Goal: Information Seeking & Learning: Check status

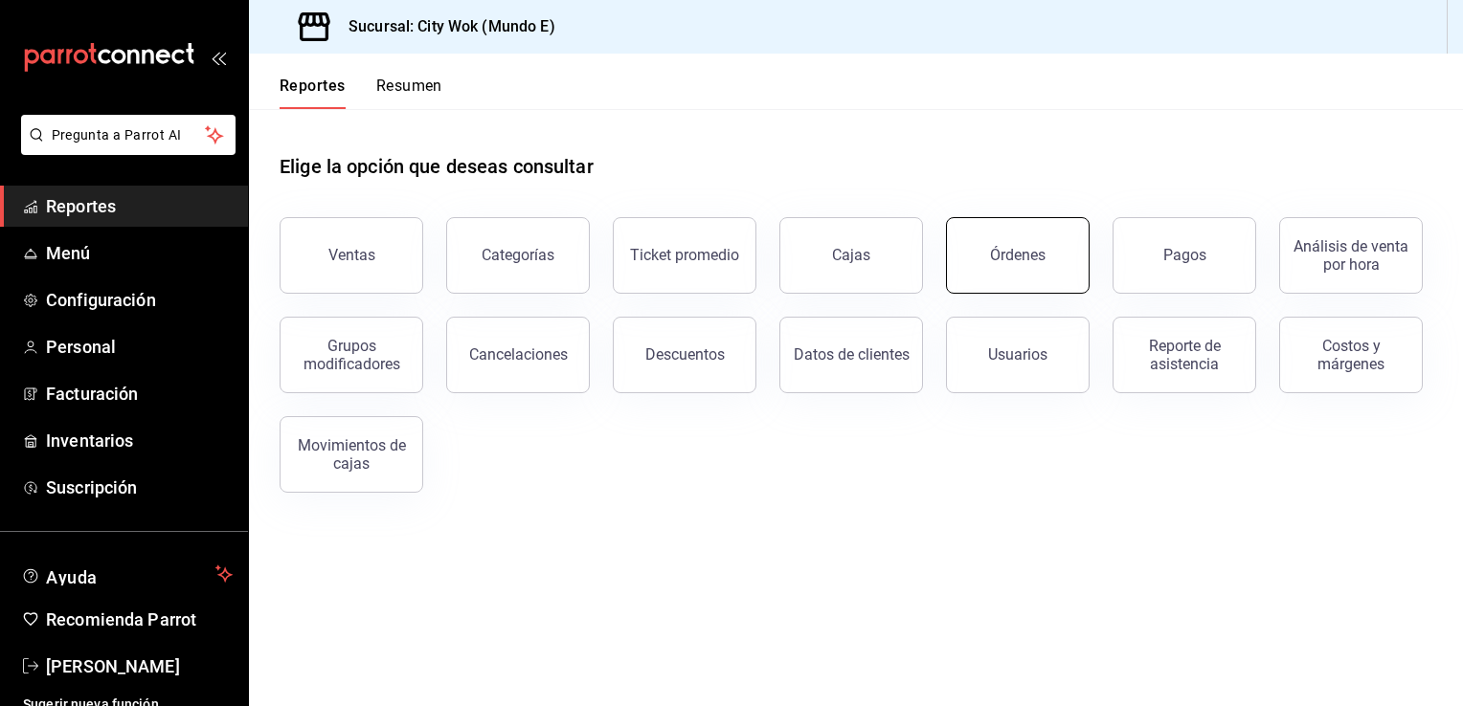
click at [1008, 263] on div "Órdenes" at bounding box center [1018, 255] width 56 height 18
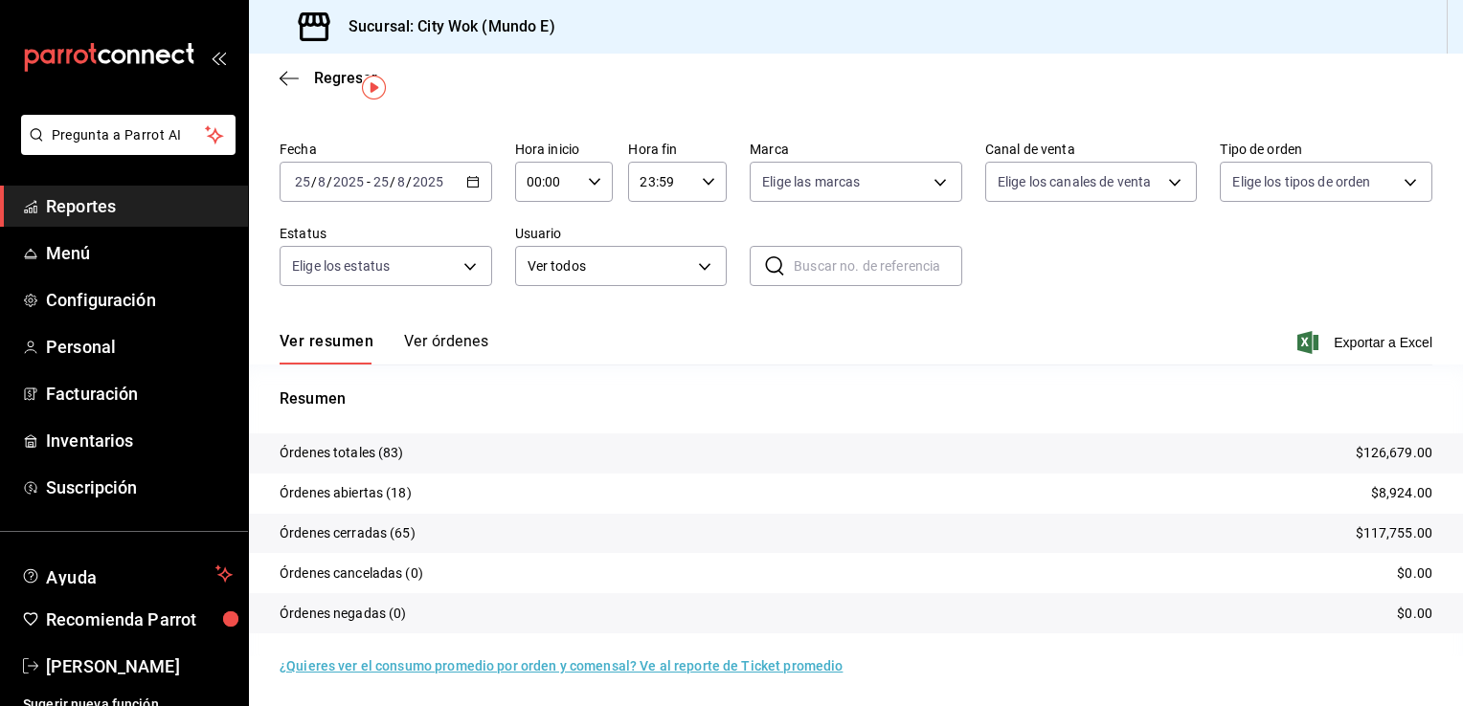
scroll to position [45, 0]
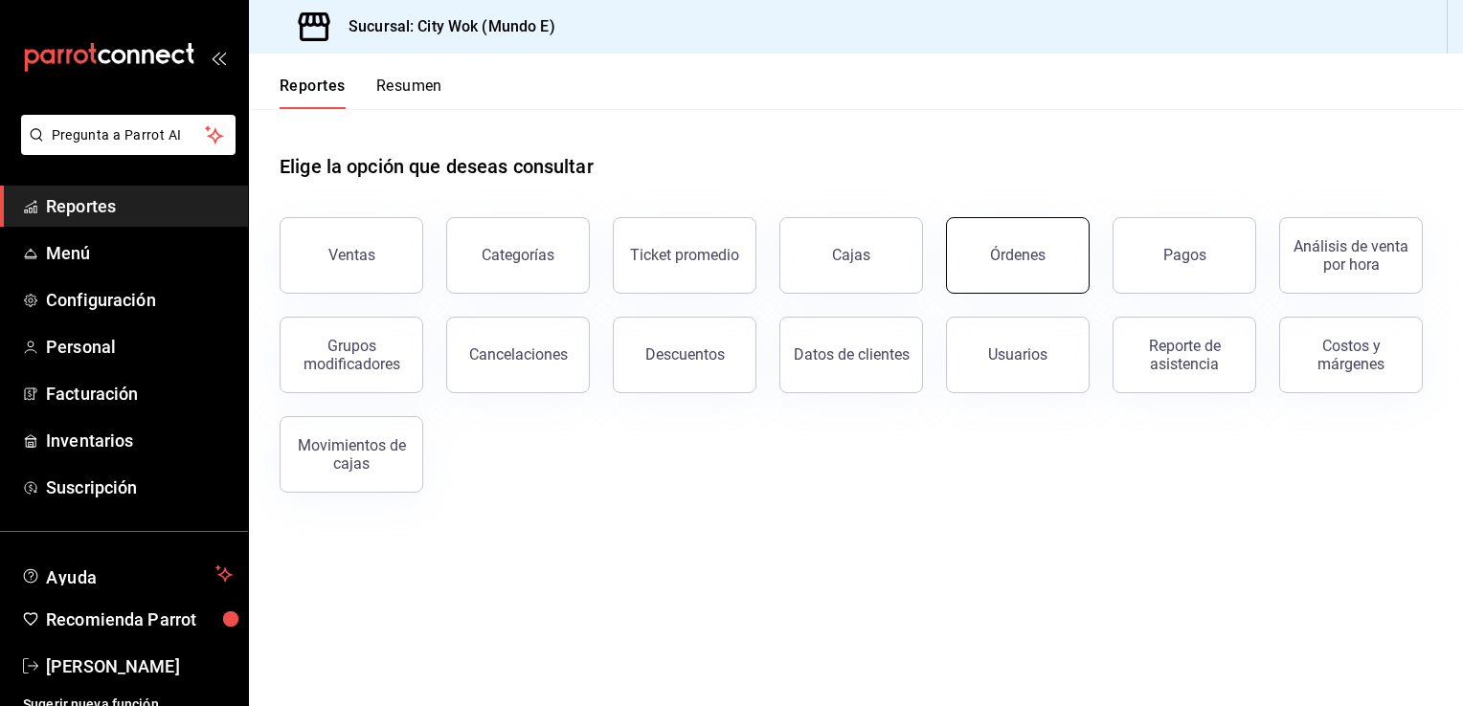
click at [1023, 255] on div "Órdenes" at bounding box center [1018, 255] width 56 height 18
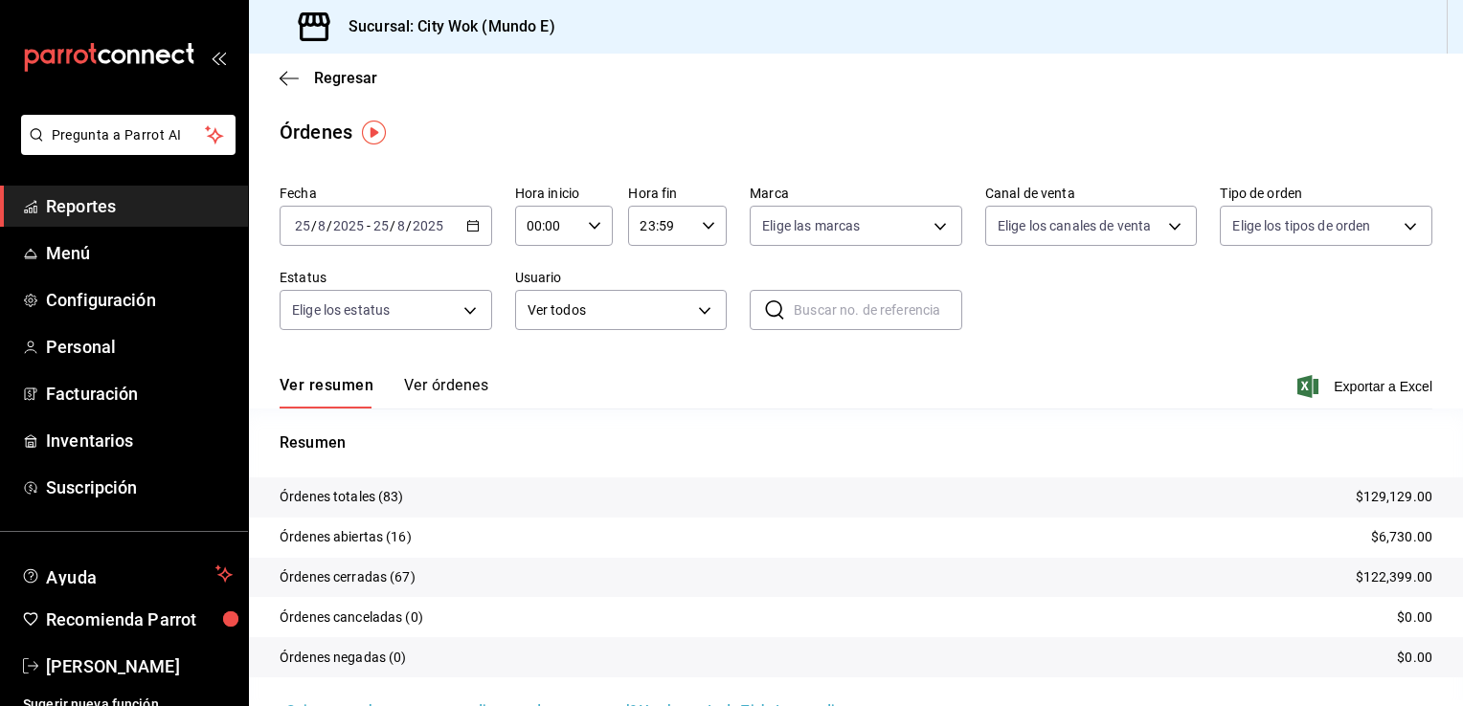
click at [414, 531] on tr "Órdenes abiertas (16) $6,730.00" at bounding box center [856, 538] width 1214 height 40
click at [454, 394] on button "Ver órdenes" at bounding box center [446, 392] width 84 height 33
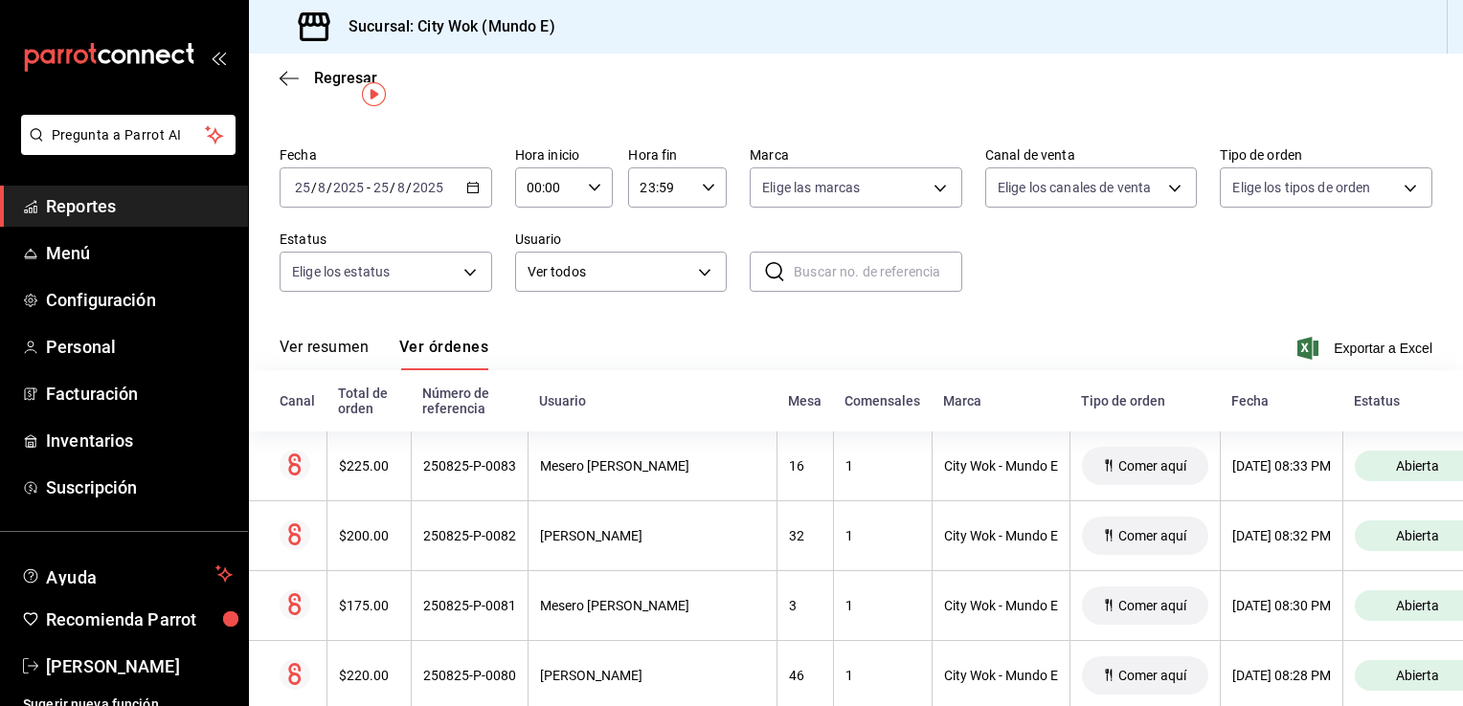
scroll to position [77, 0]
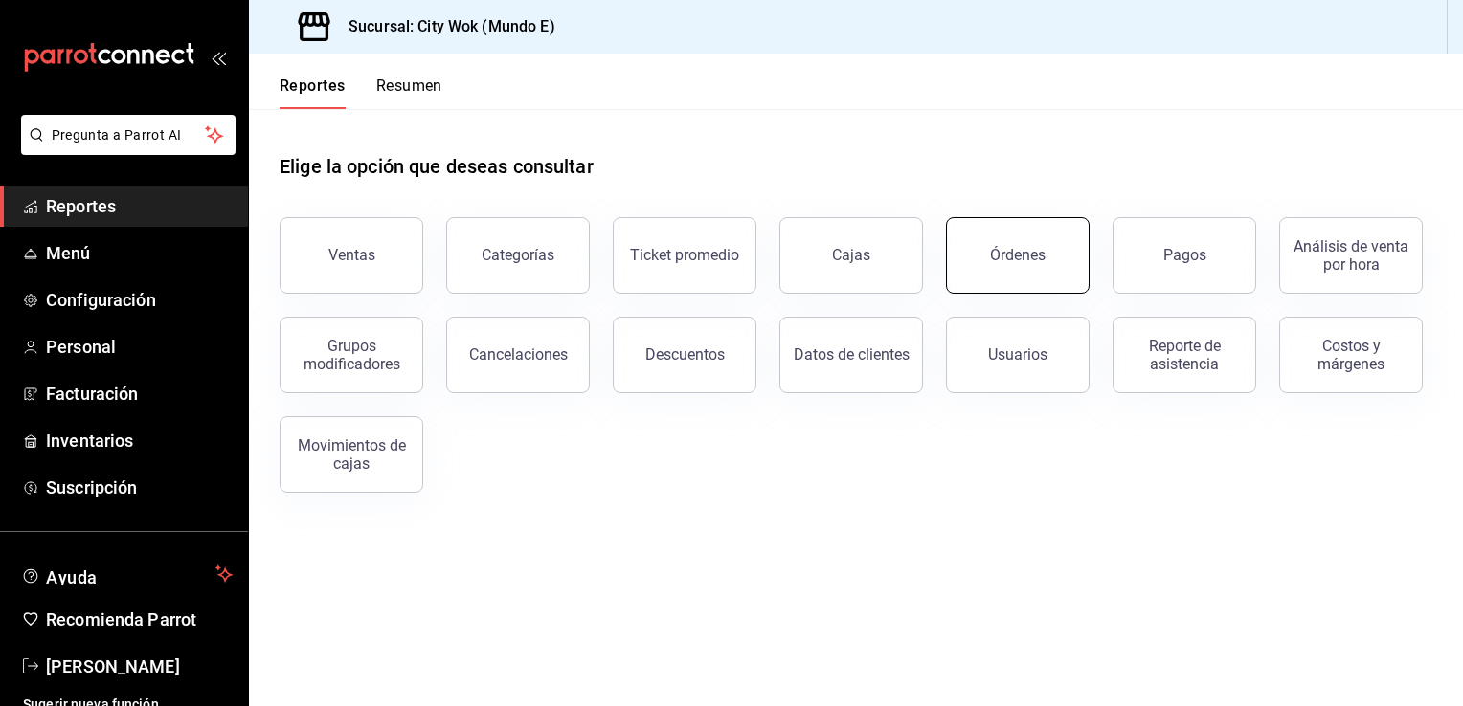
click at [1030, 239] on button "Órdenes" at bounding box center [1018, 255] width 144 height 77
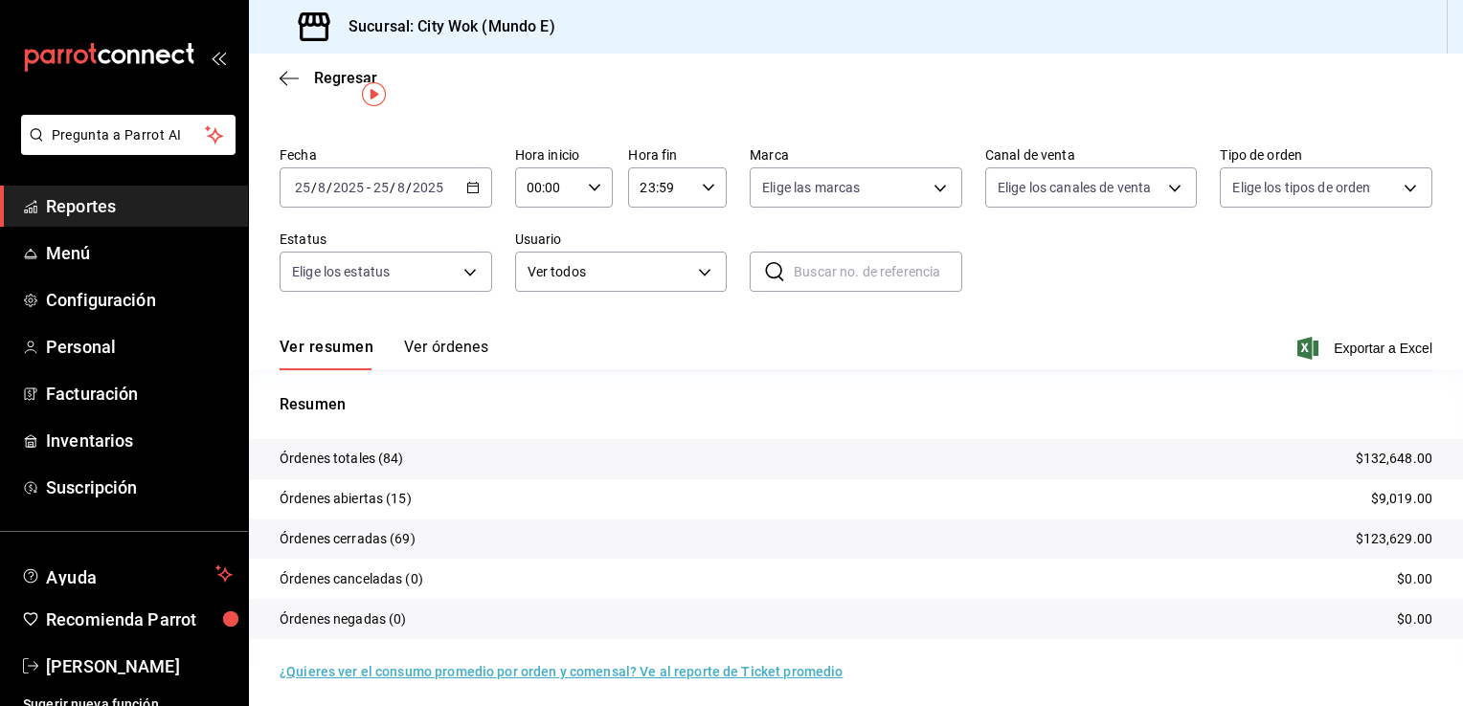
scroll to position [45, 0]
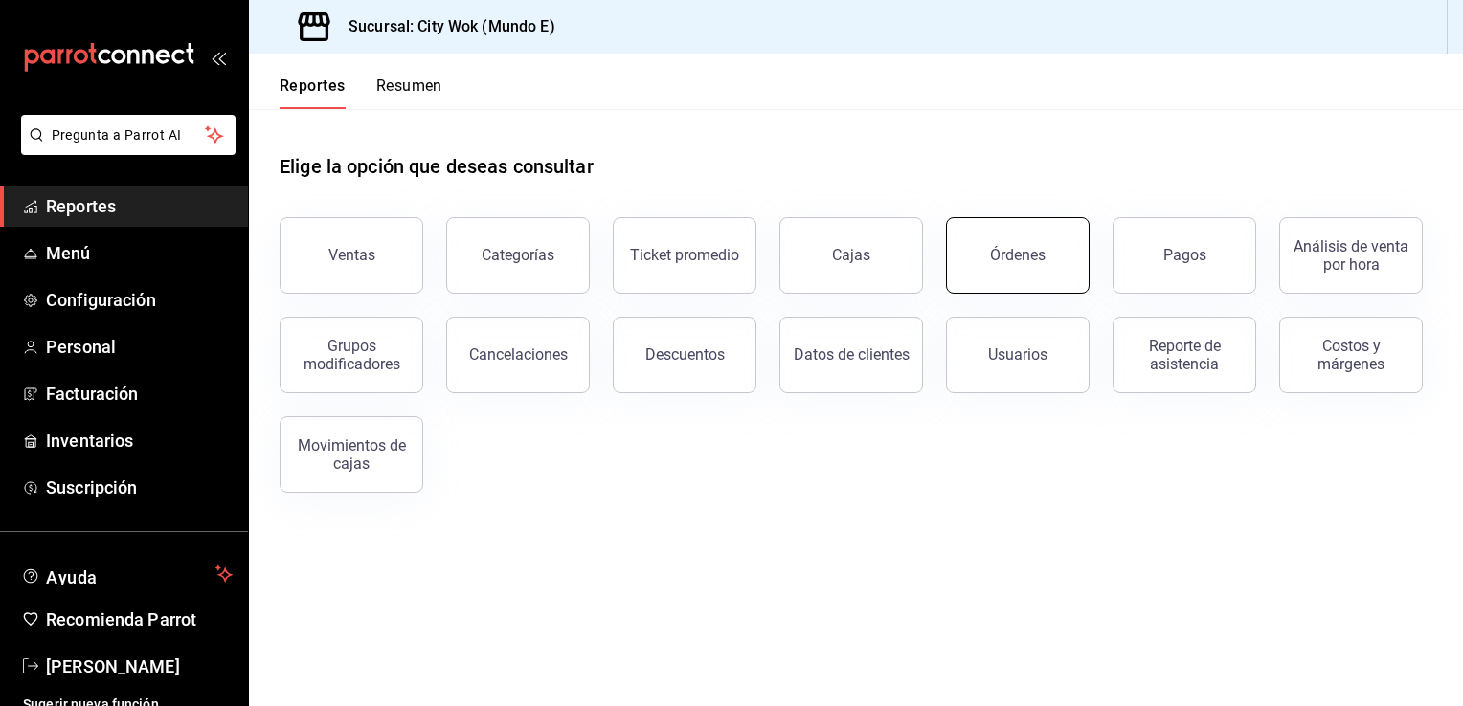
click at [1015, 274] on button "Órdenes" at bounding box center [1018, 255] width 144 height 77
click at [1026, 255] on div "Órdenes" at bounding box center [1018, 255] width 56 height 18
click at [1010, 260] on div "Órdenes" at bounding box center [1018, 255] width 56 height 18
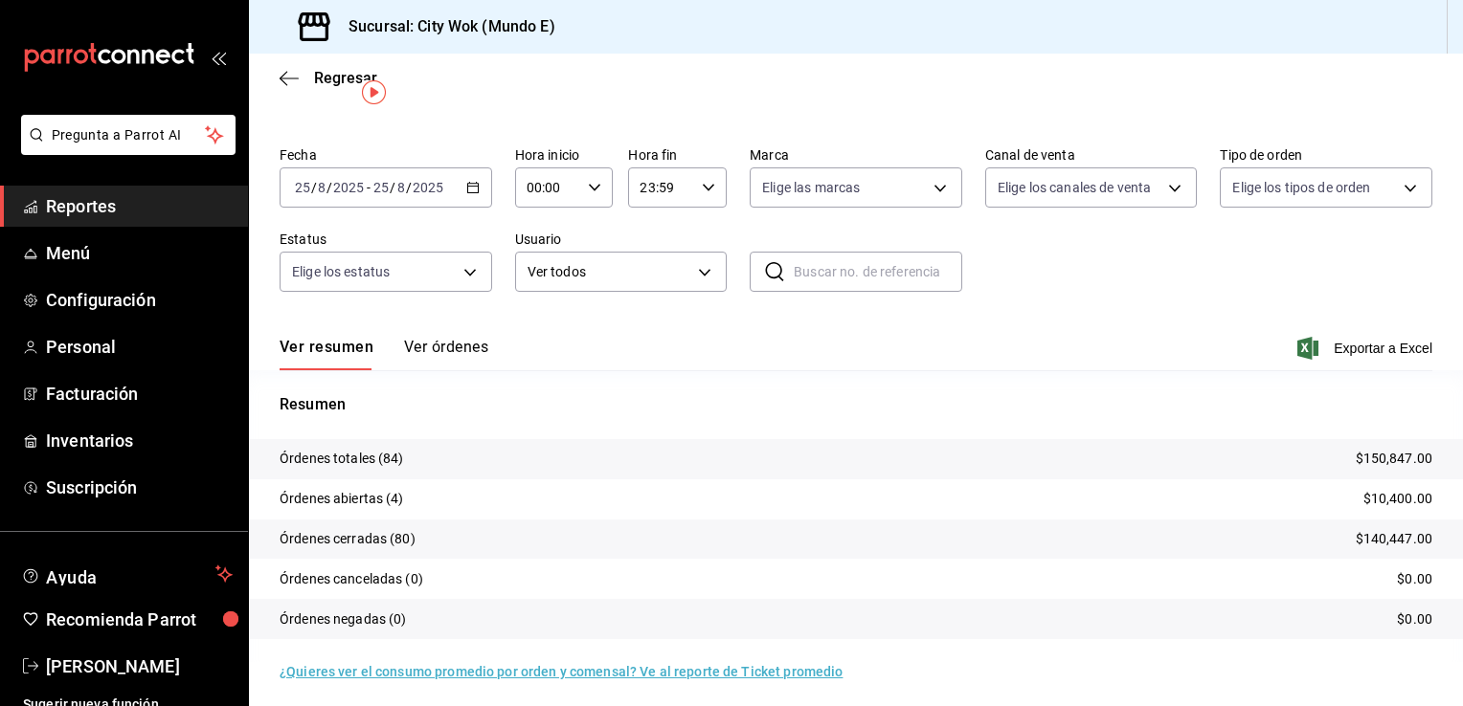
scroll to position [45, 0]
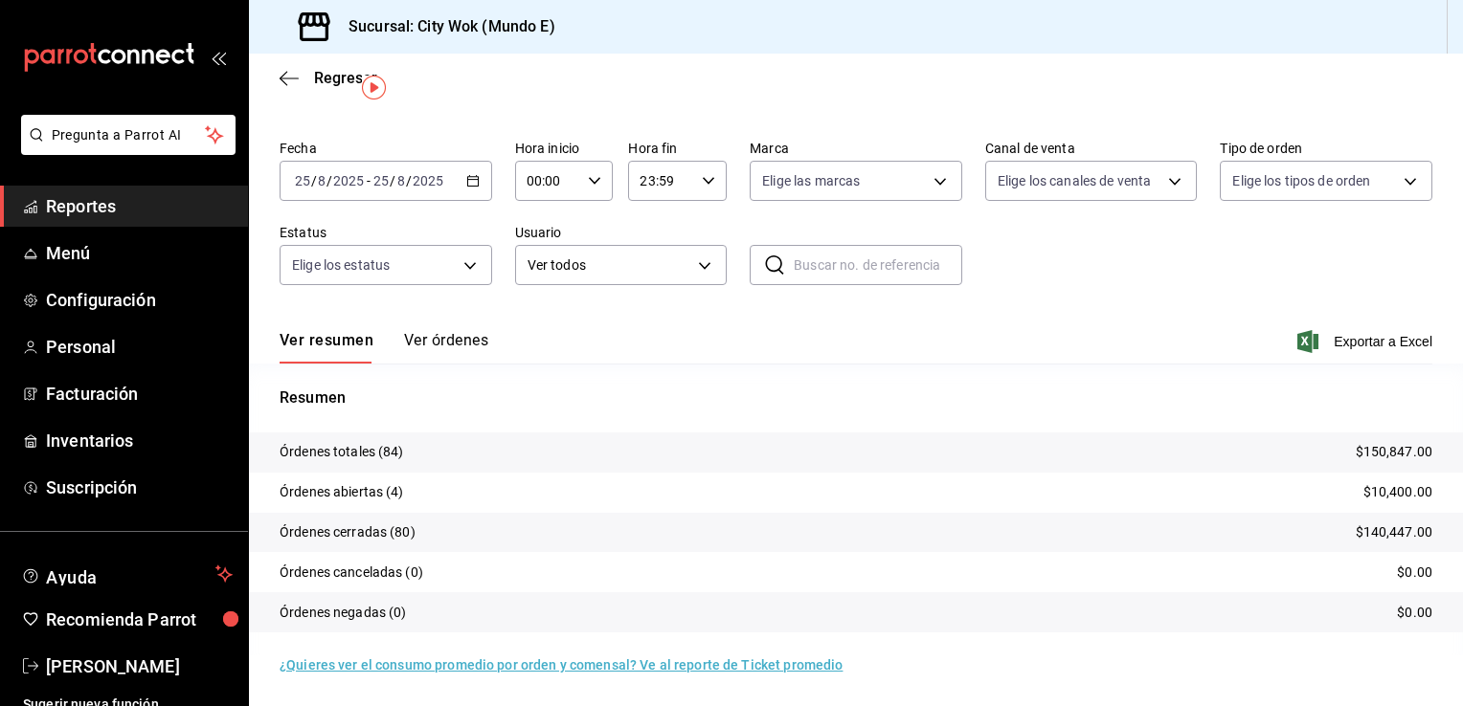
click at [393, 492] on p "Órdenes abiertas (4)" at bounding box center [341, 492] width 124 height 20
click at [447, 331] on button "Ver órdenes" at bounding box center [446, 347] width 84 height 33
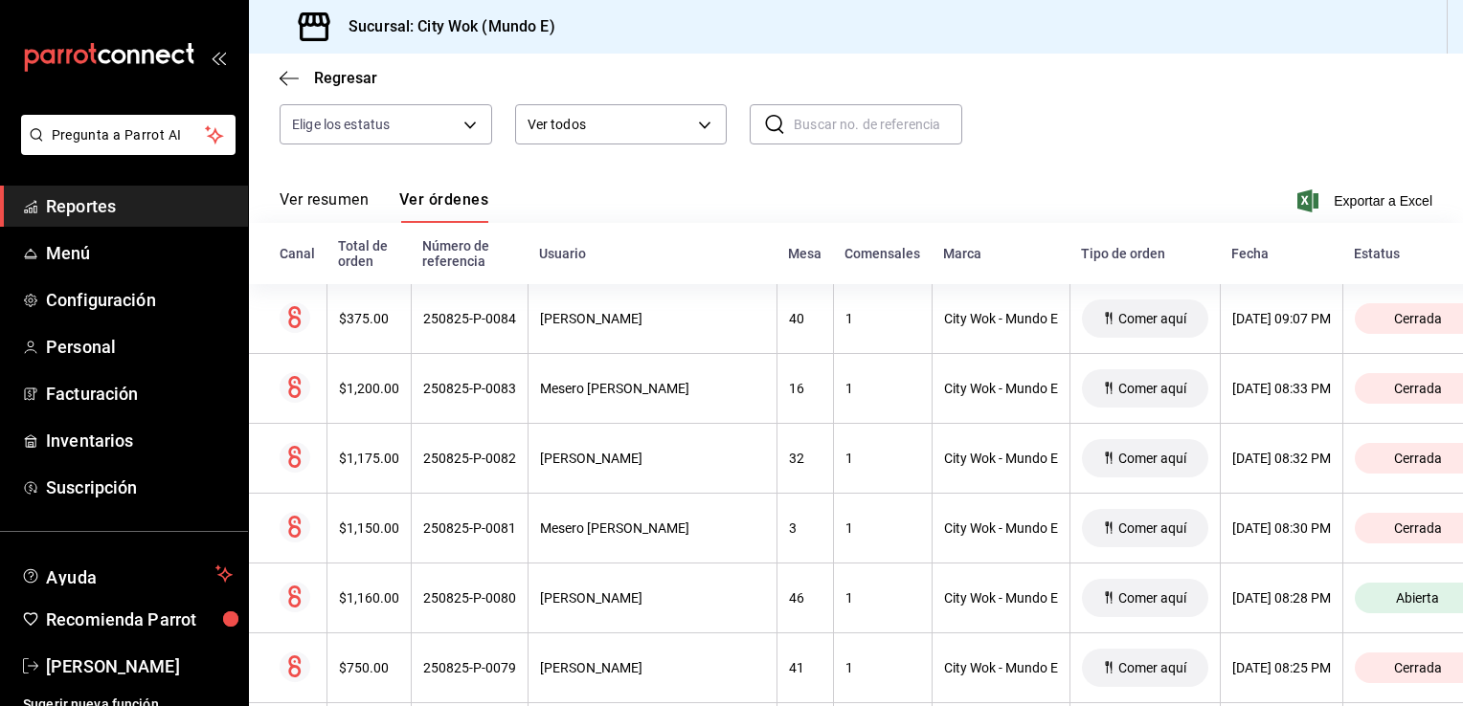
scroll to position [191, 0]
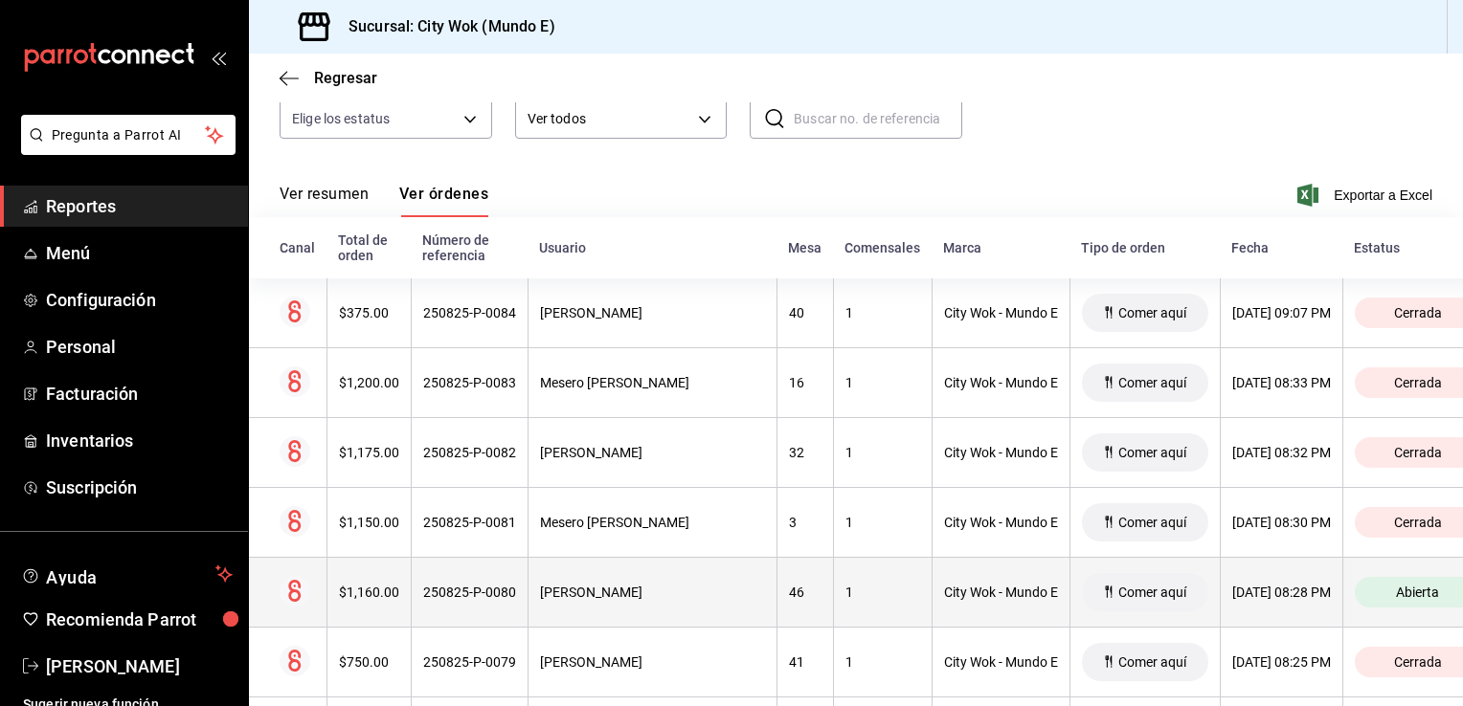
click at [776, 611] on th "46" at bounding box center [804, 593] width 56 height 70
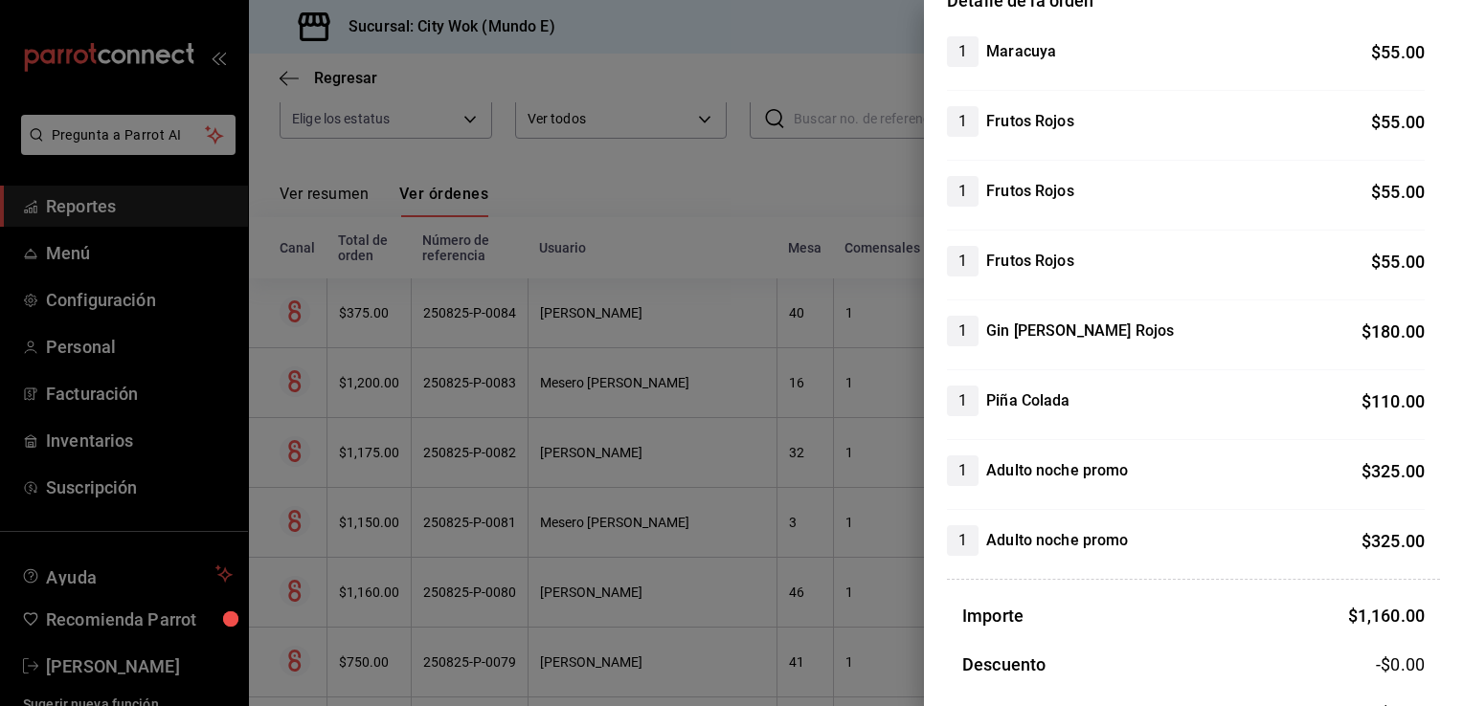
scroll to position [0, 0]
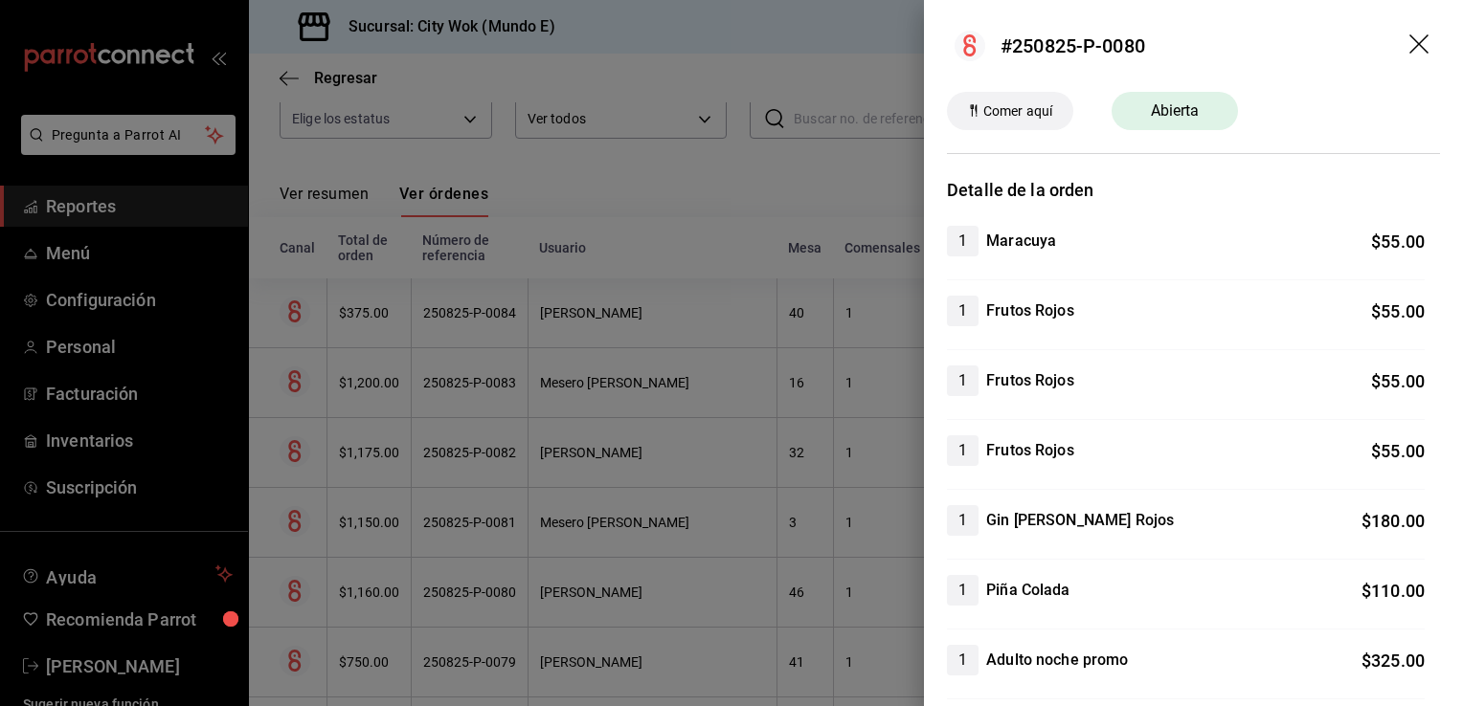
click at [1409, 44] on icon "drag" at bounding box center [1418, 43] width 19 height 19
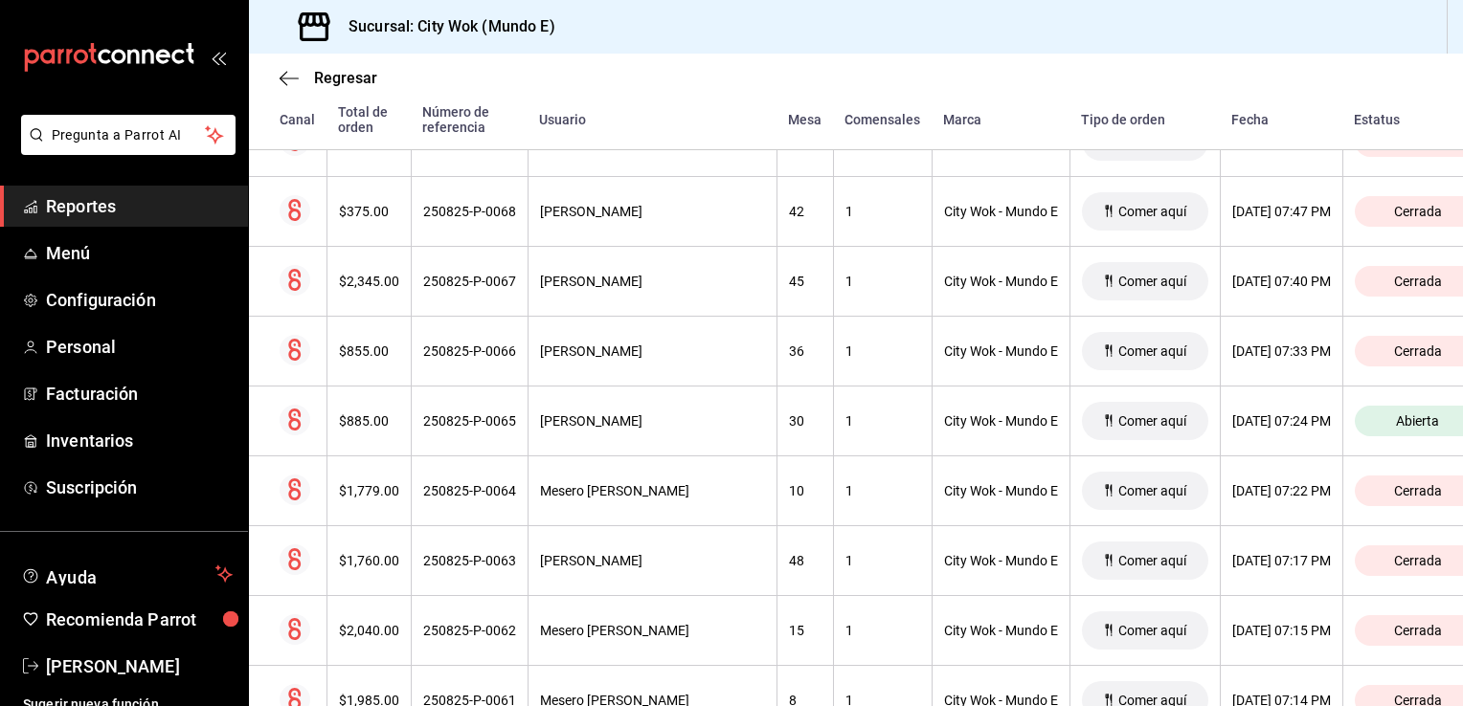
scroll to position [1512, 0]
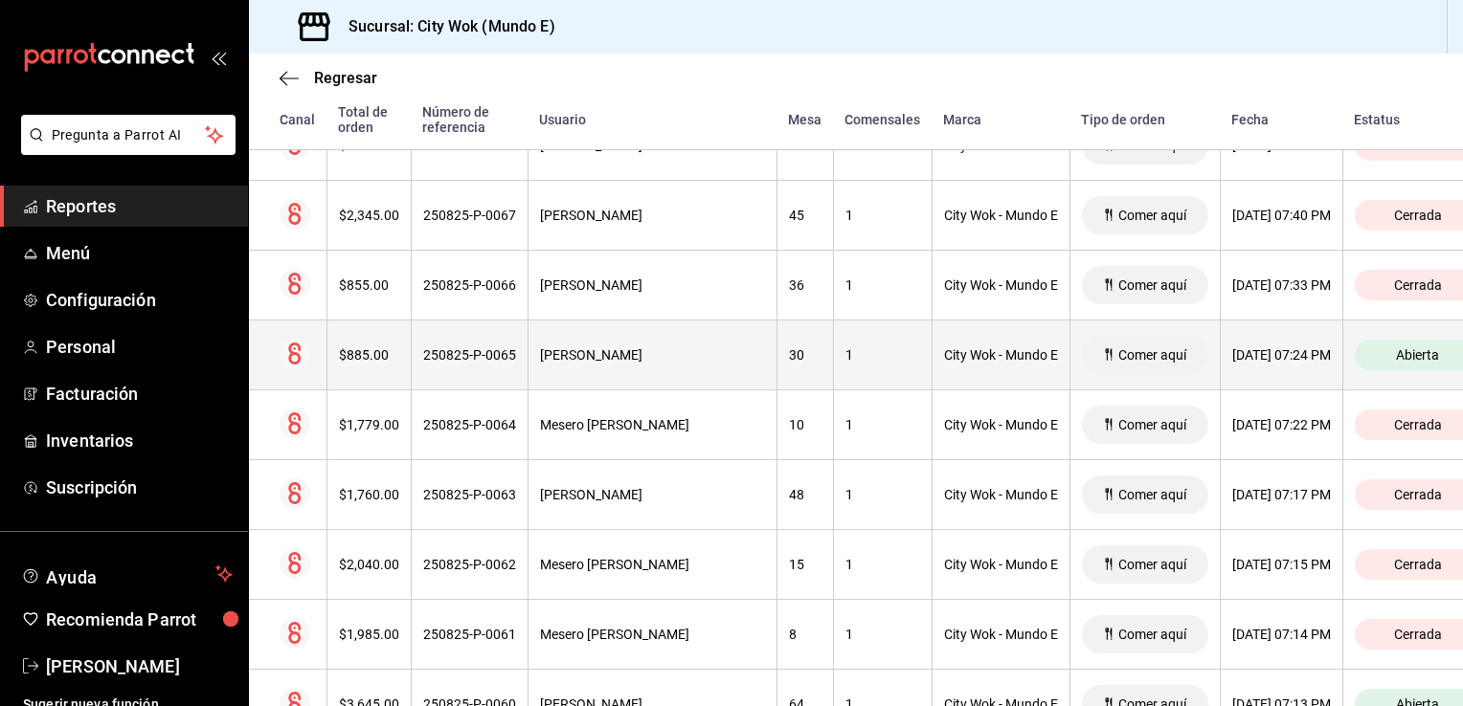
click at [845, 358] on div "1" at bounding box center [882, 354] width 75 height 15
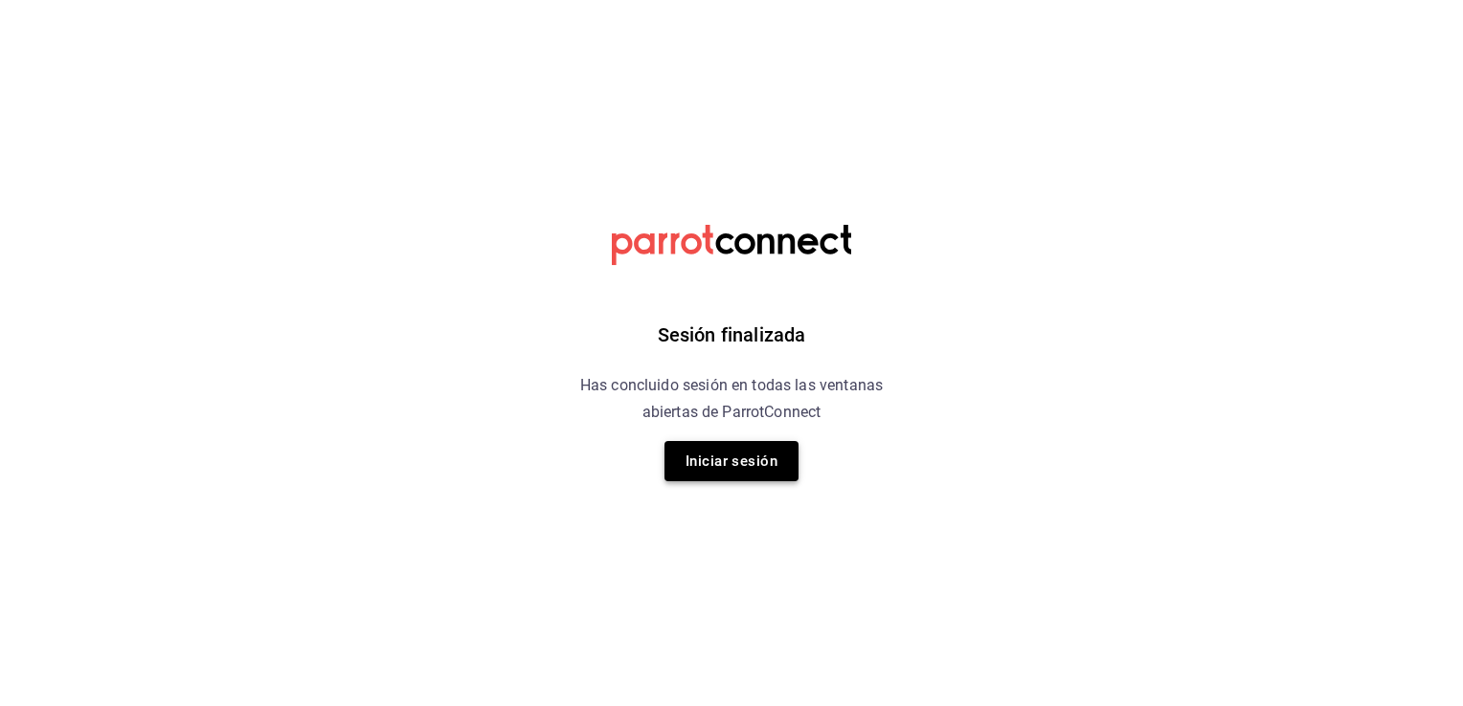
click at [735, 451] on button "Iniciar sesión" at bounding box center [731, 461] width 134 height 40
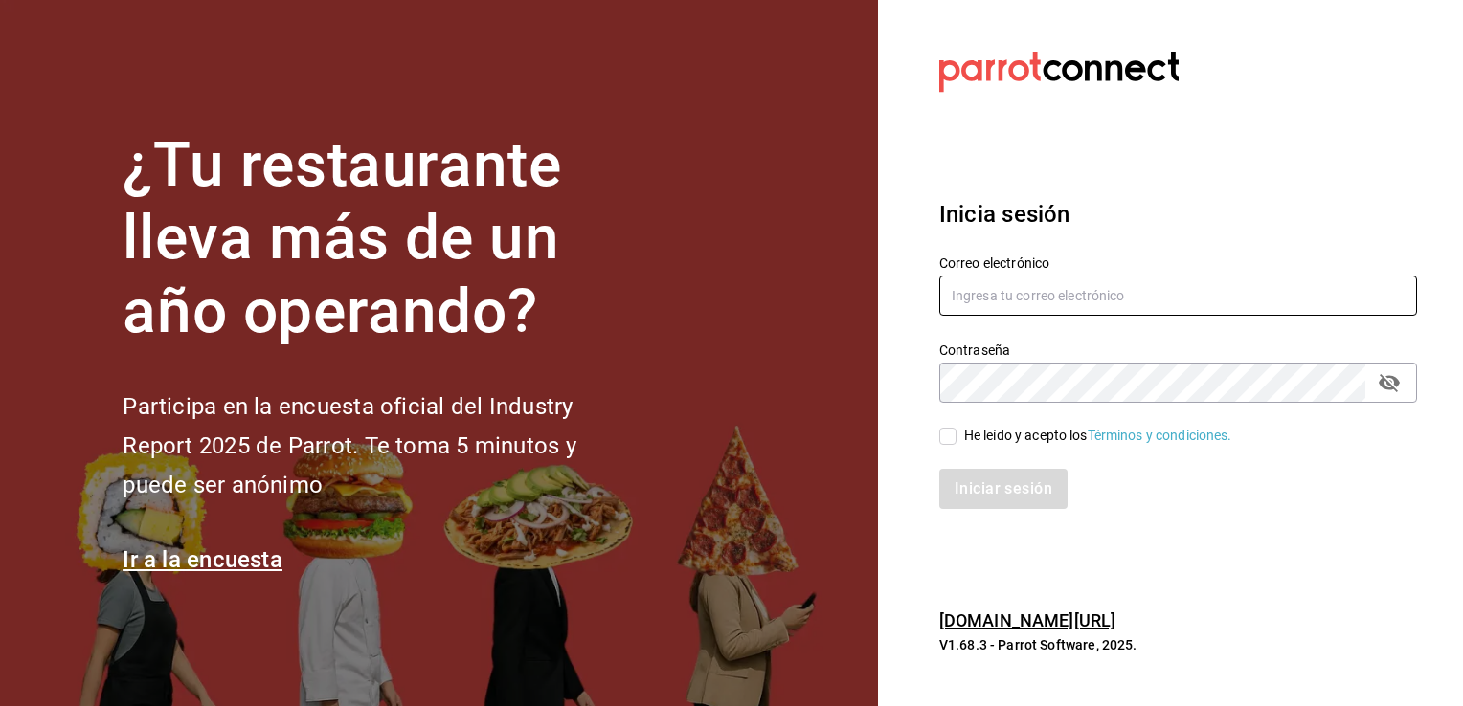
type input "cgl5644186393@gmail.com"
click at [951, 445] on label "He leído y acepto los Términos y condiciones." at bounding box center [1085, 436] width 293 height 20
click at [951, 445] on input "He leído y acepto los Términos y condiciones." at bounding box center [947, 436] width 17 height 17
checkbox input "true"
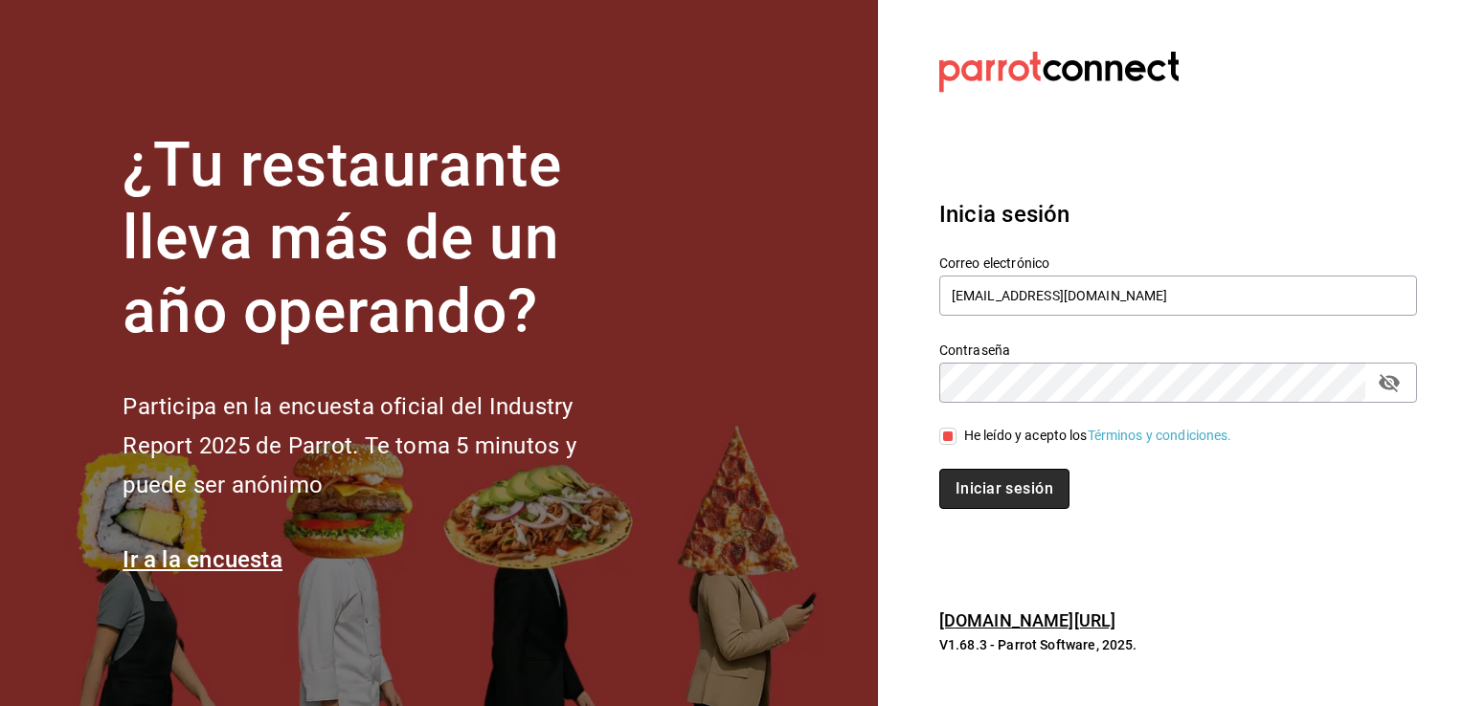
click at [967, 487] on button "Iniciar sesión" at bounding box center [1004, 489] width 130 height 40
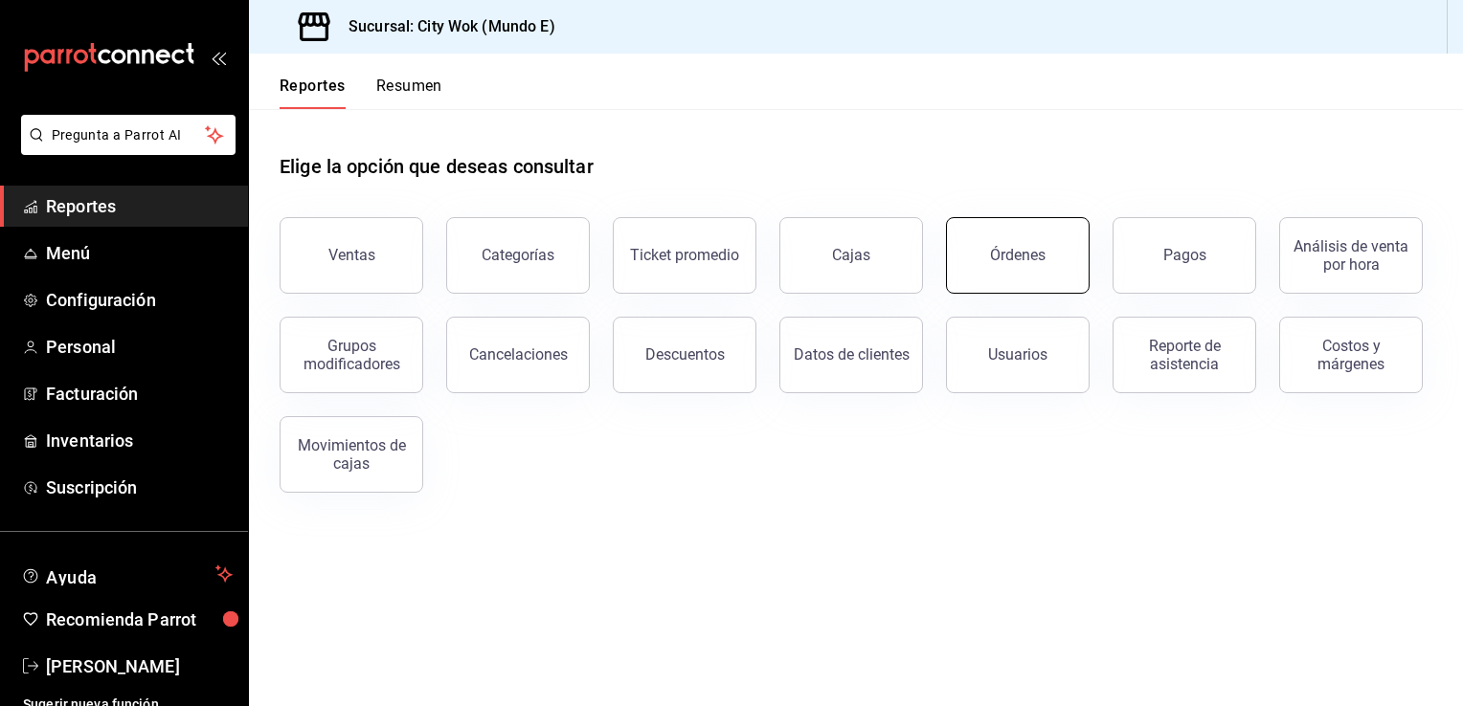
click at [981, 269] on button "Órdenes" at bounding box center [1018, 255] width 144 height 77
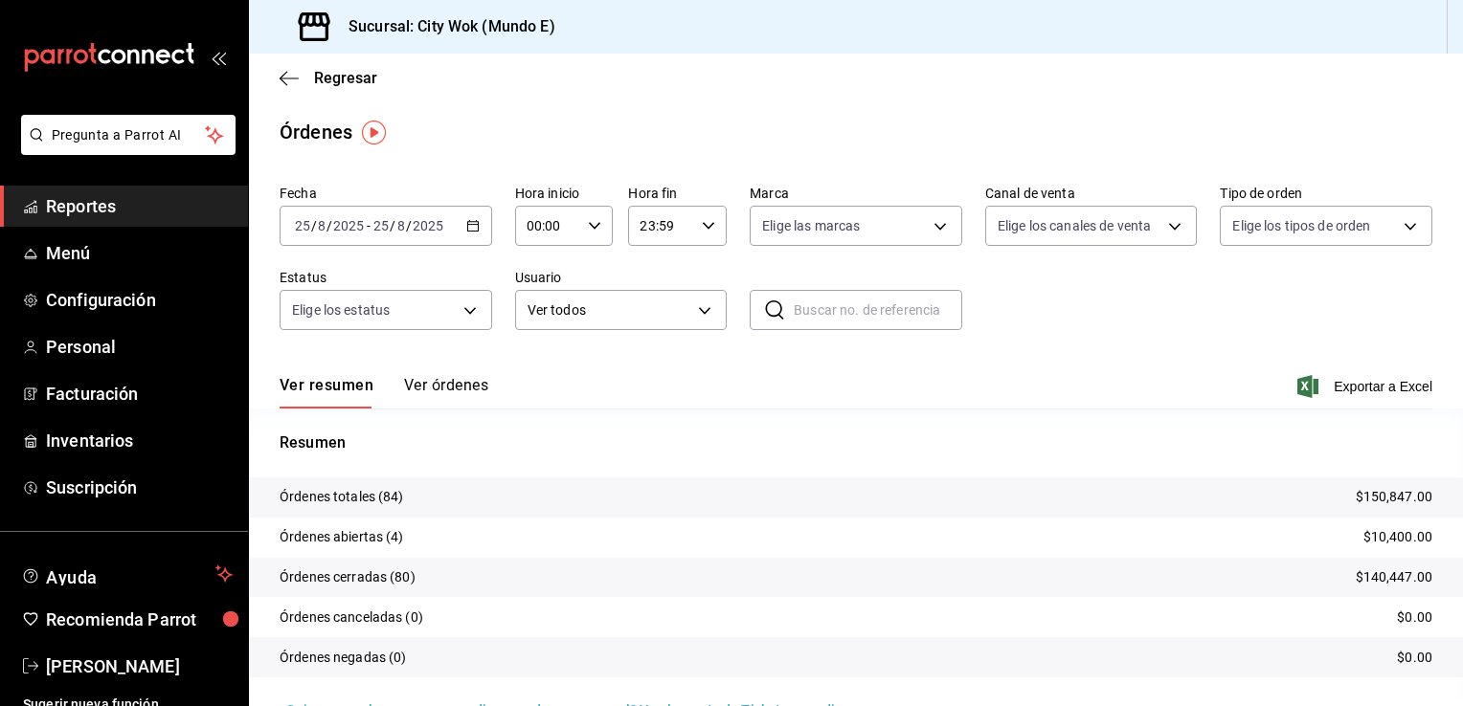
click at [440, 379] on button "Ver órdenes" at bounding box center [446, 392] width 84 height 33
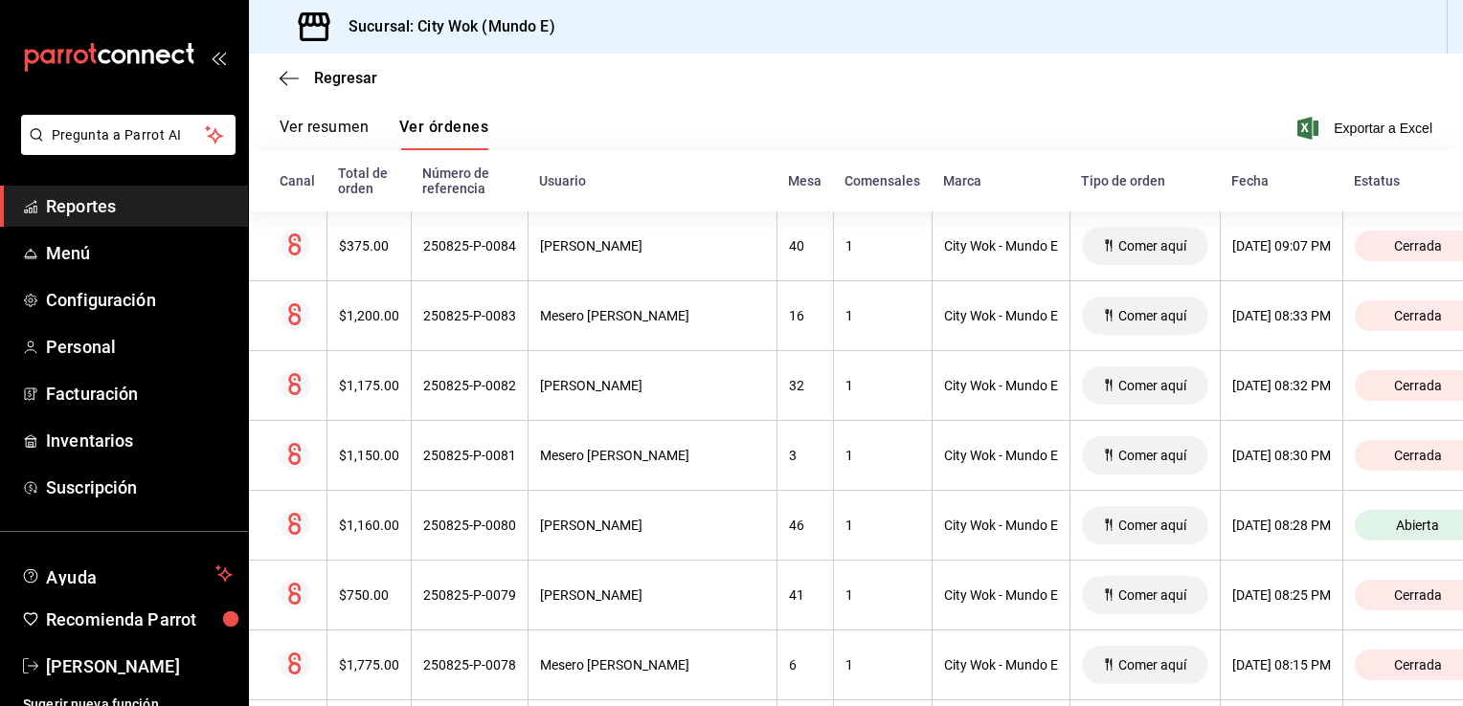
scroll to position [302, 0]
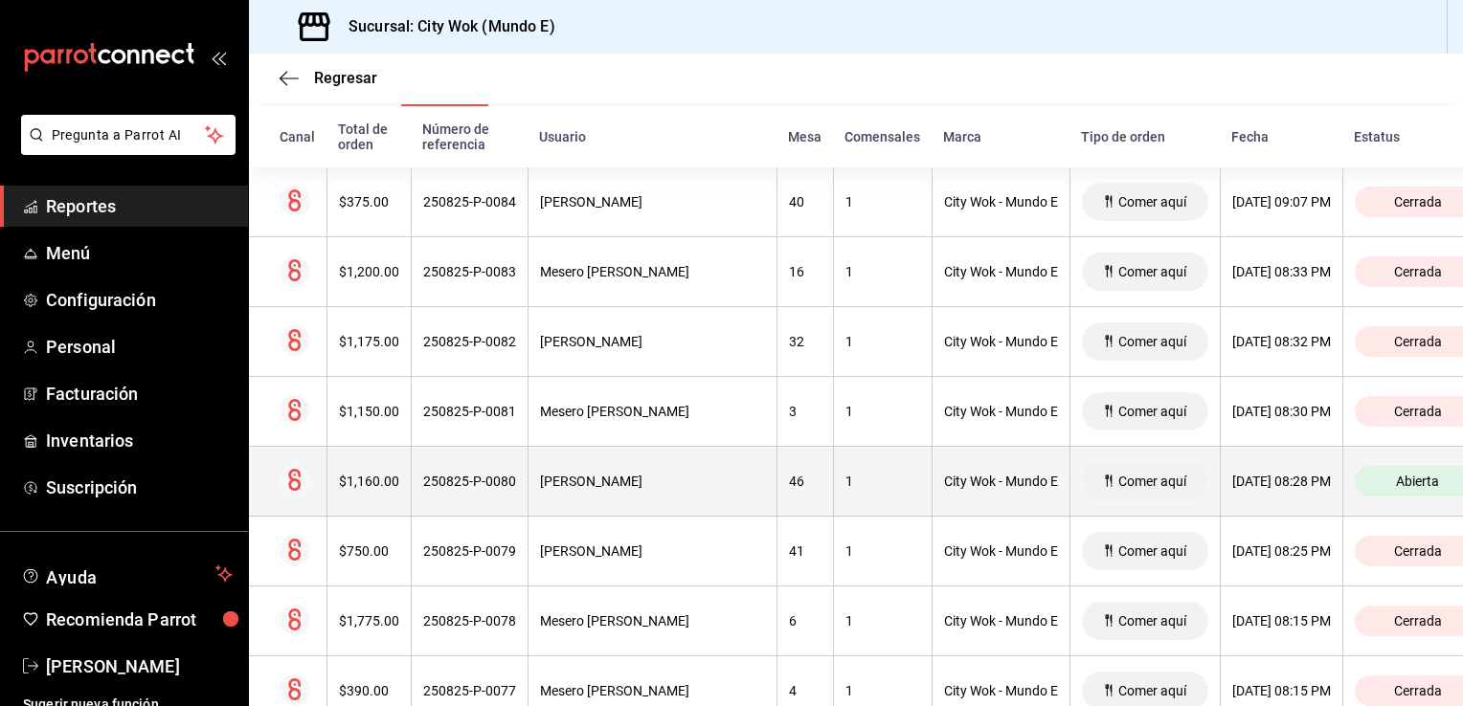
click at [845, 477] on div "1" at bounding box center [882, 481] width 75 height 15
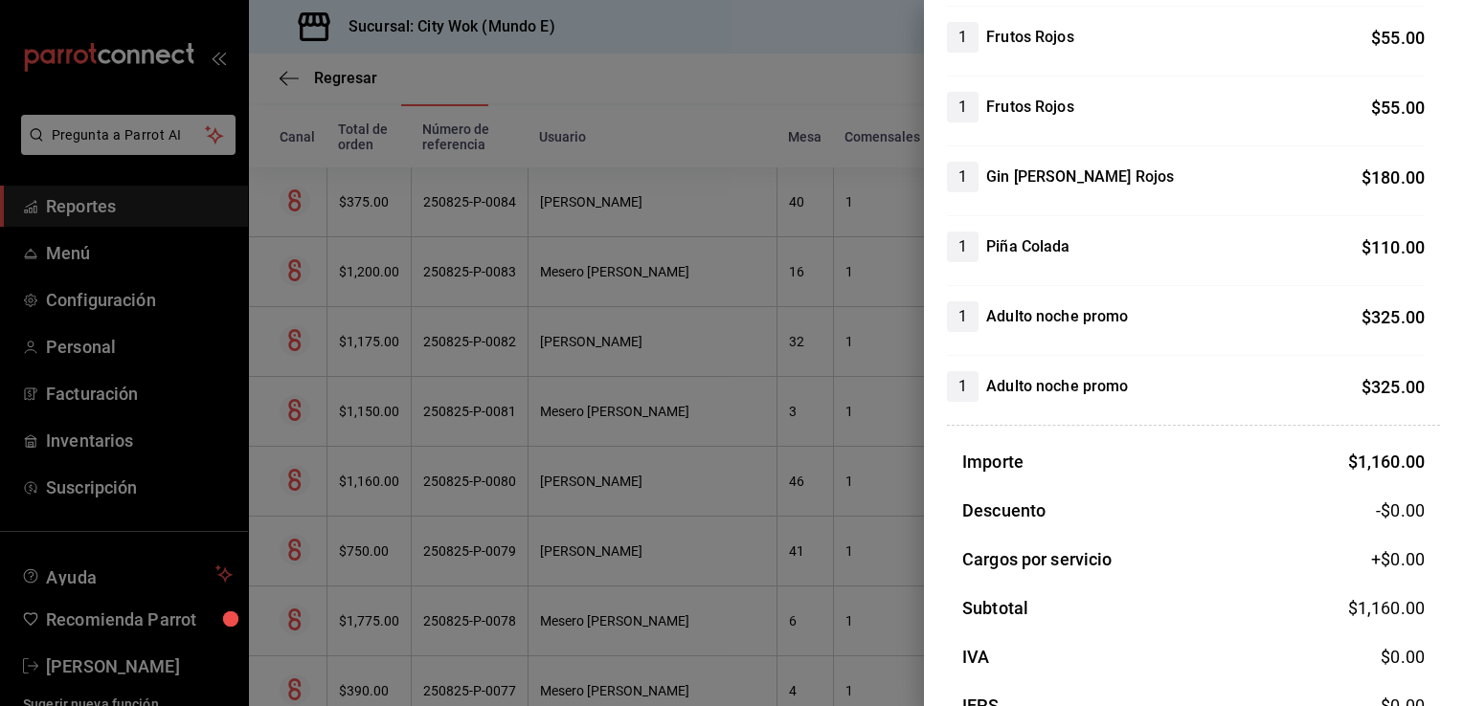
scroll to position [0, 0]
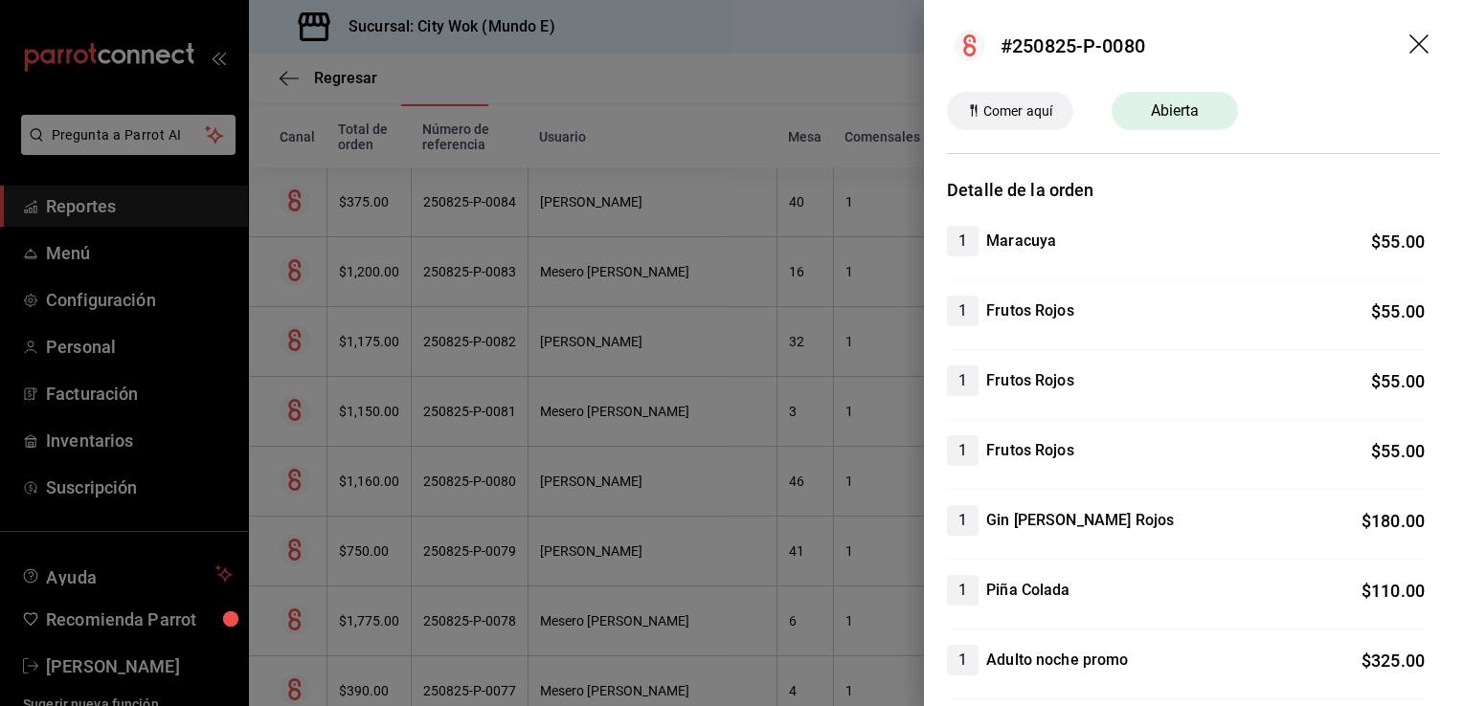
click at [1409, 49] on icon "drag" at bounding box center [1420, 45] width 23 height 23
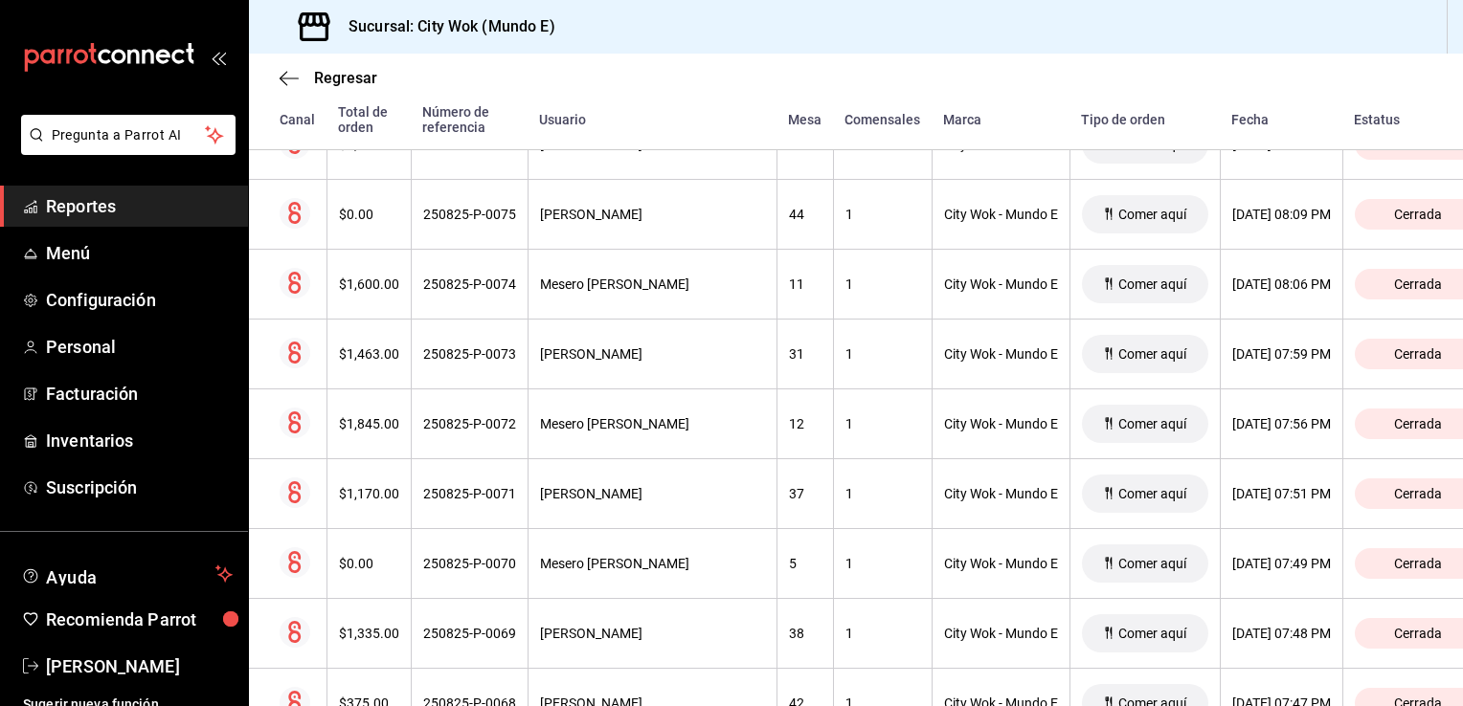
scroll to position [1282, 0]
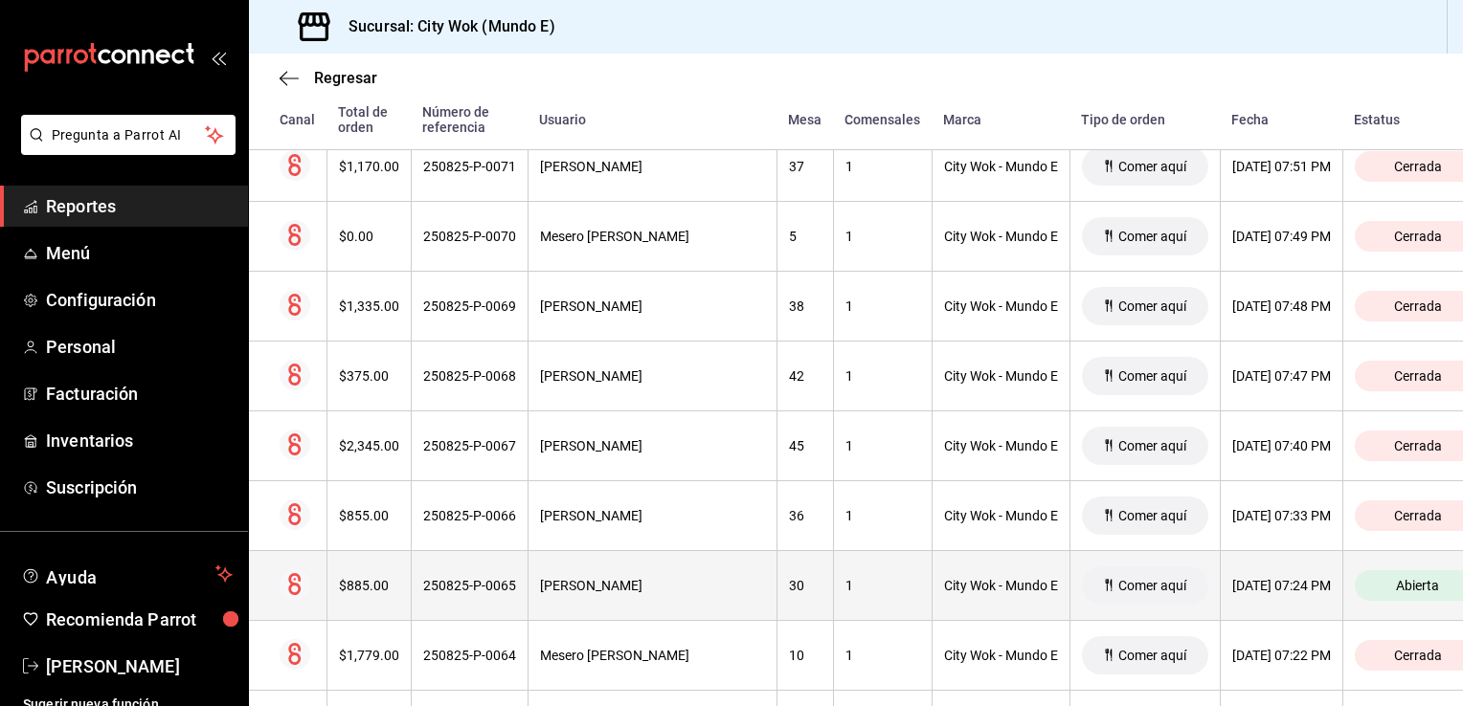
click at [845, 588] on div "1" at bounding box center [882, 585] width 75 height 15
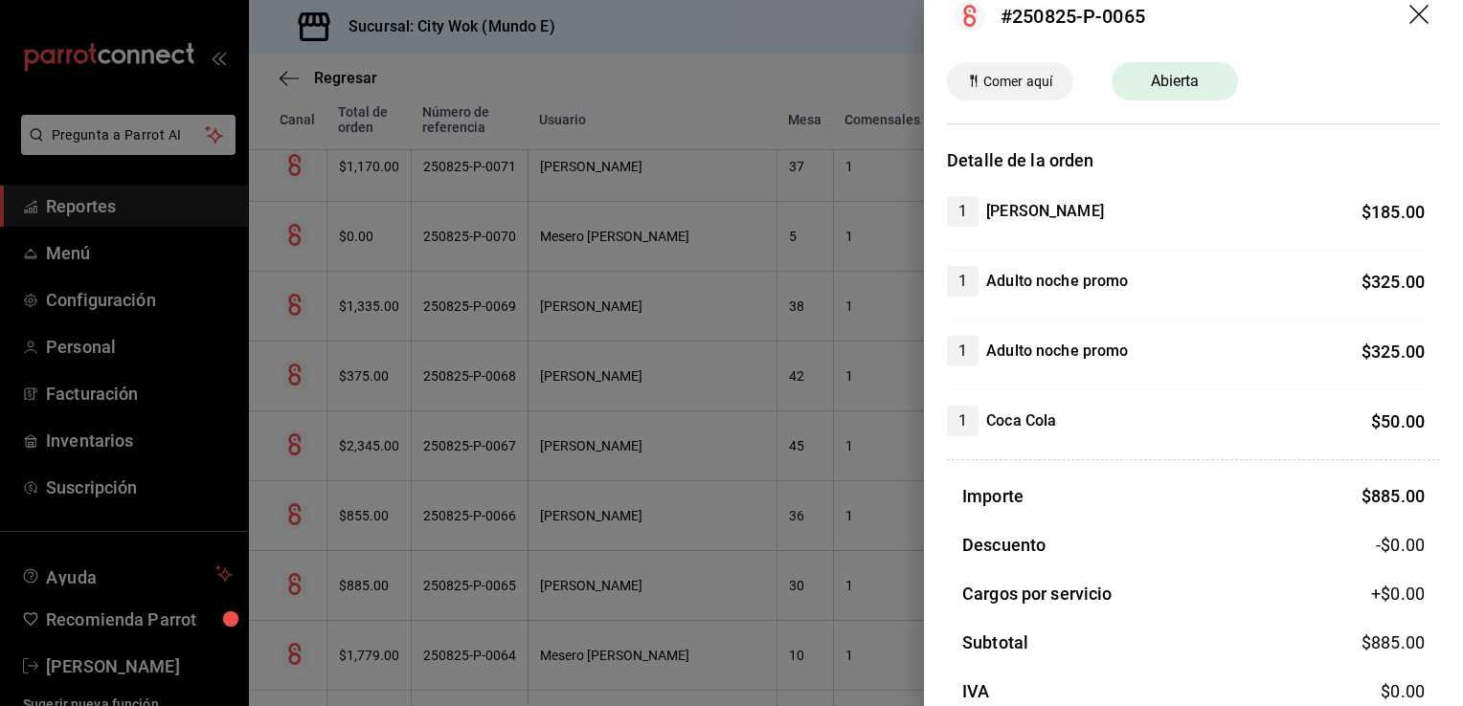
scroll to position [0, 0]
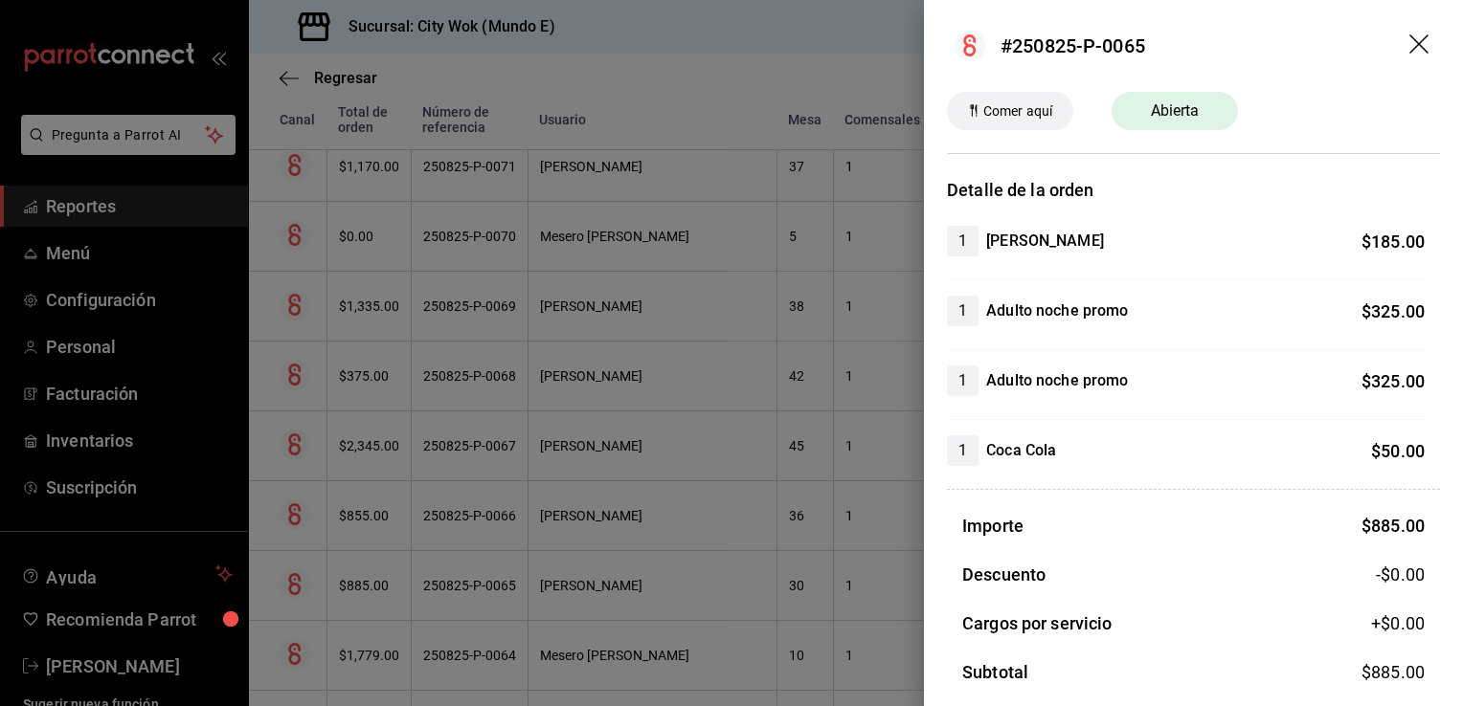
click at [1409, 38] on icon "drag" at bounding box center [1420, 45] width 23 height 23
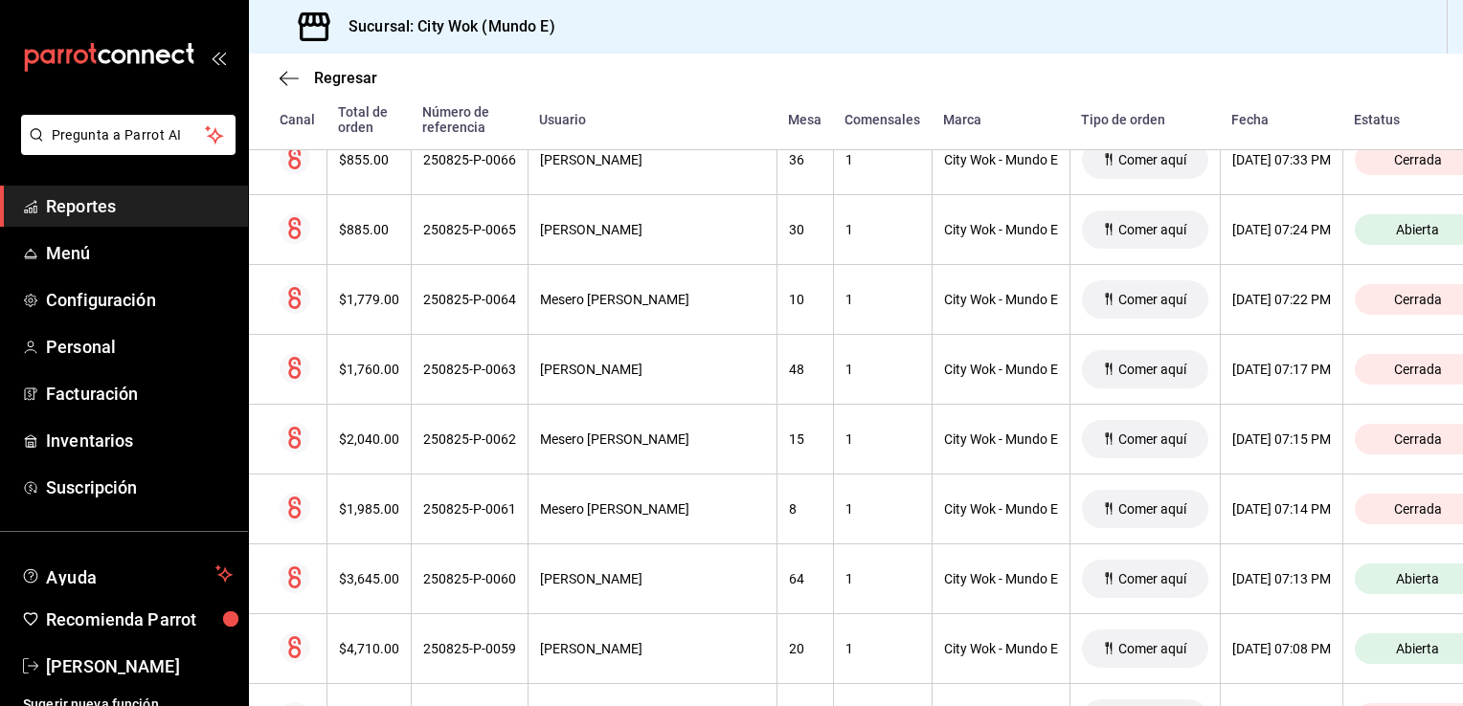
scroll to position [1687, 0]
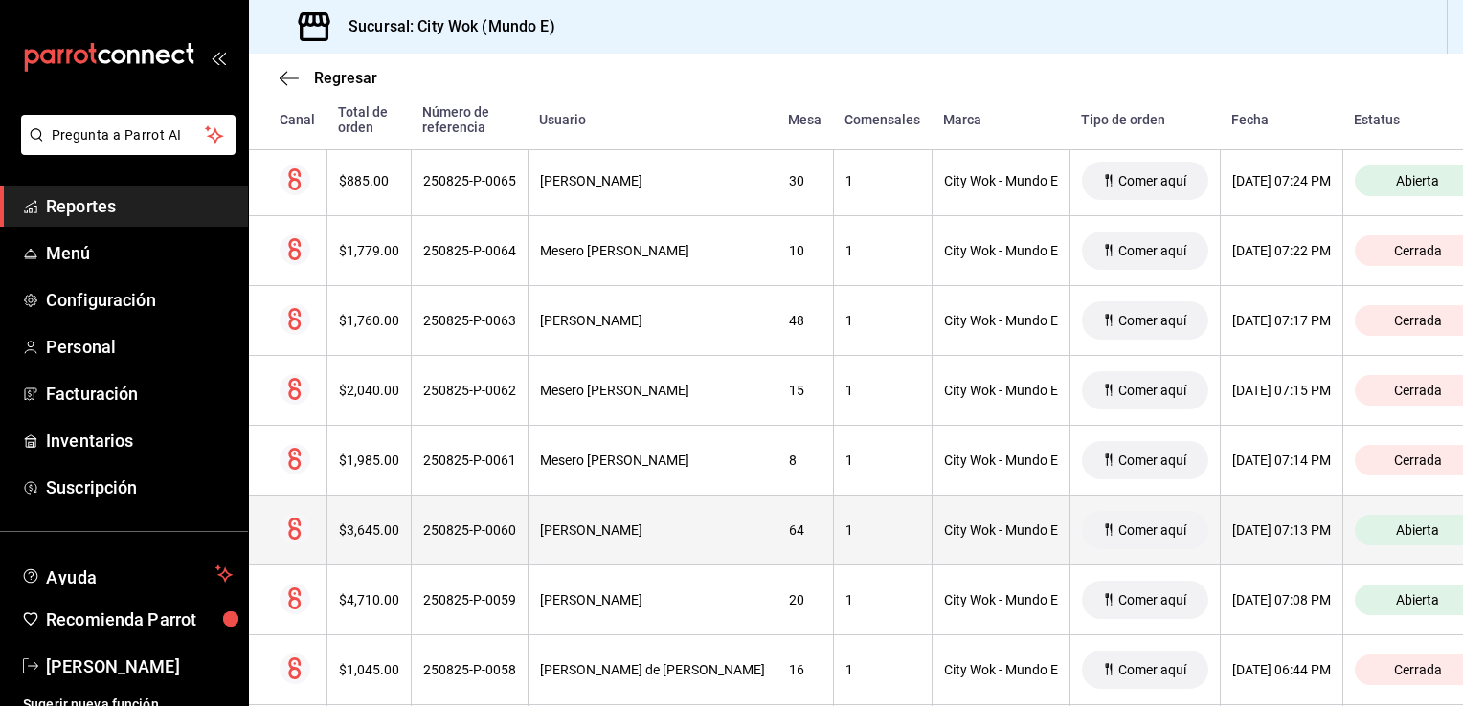
click at [845, 525] on div "1" at bounding box center [882, 530] width 75 height 15
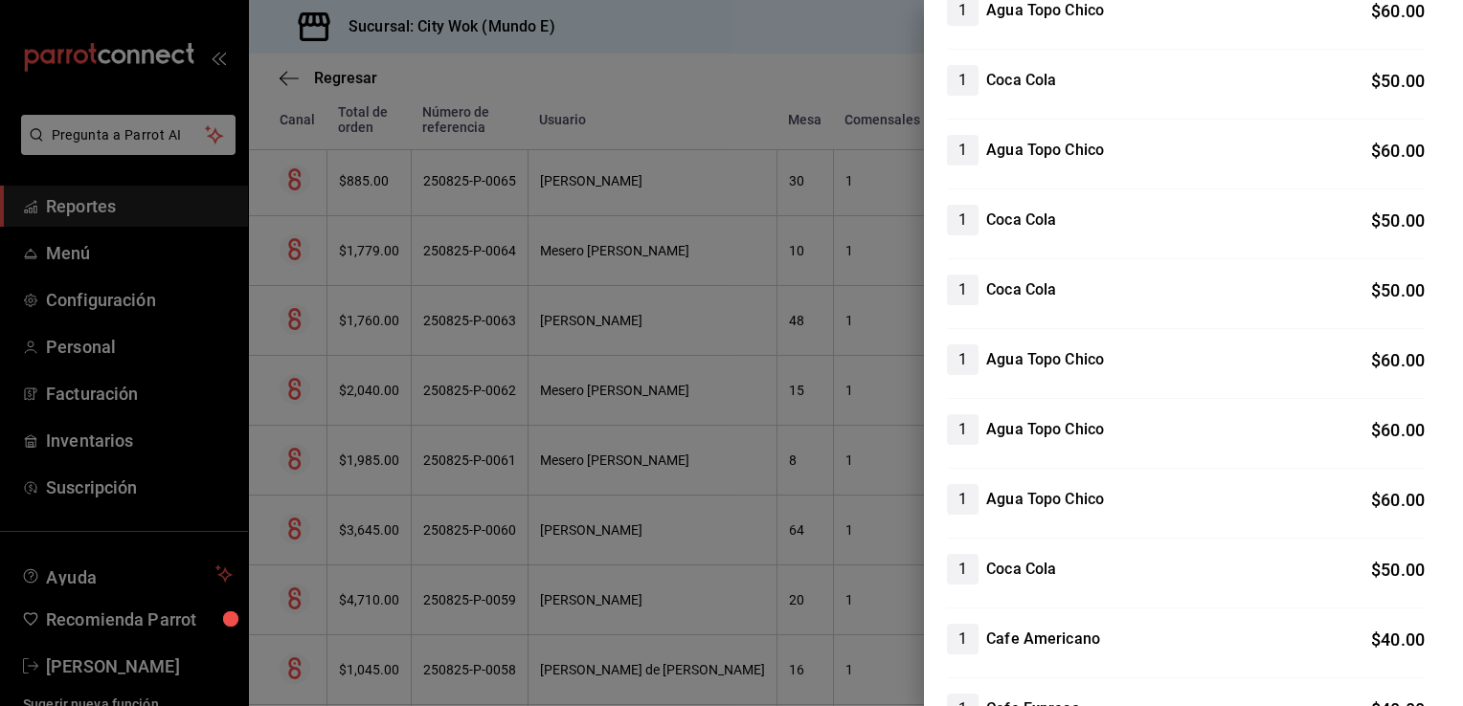
scroll to position [553, 0]
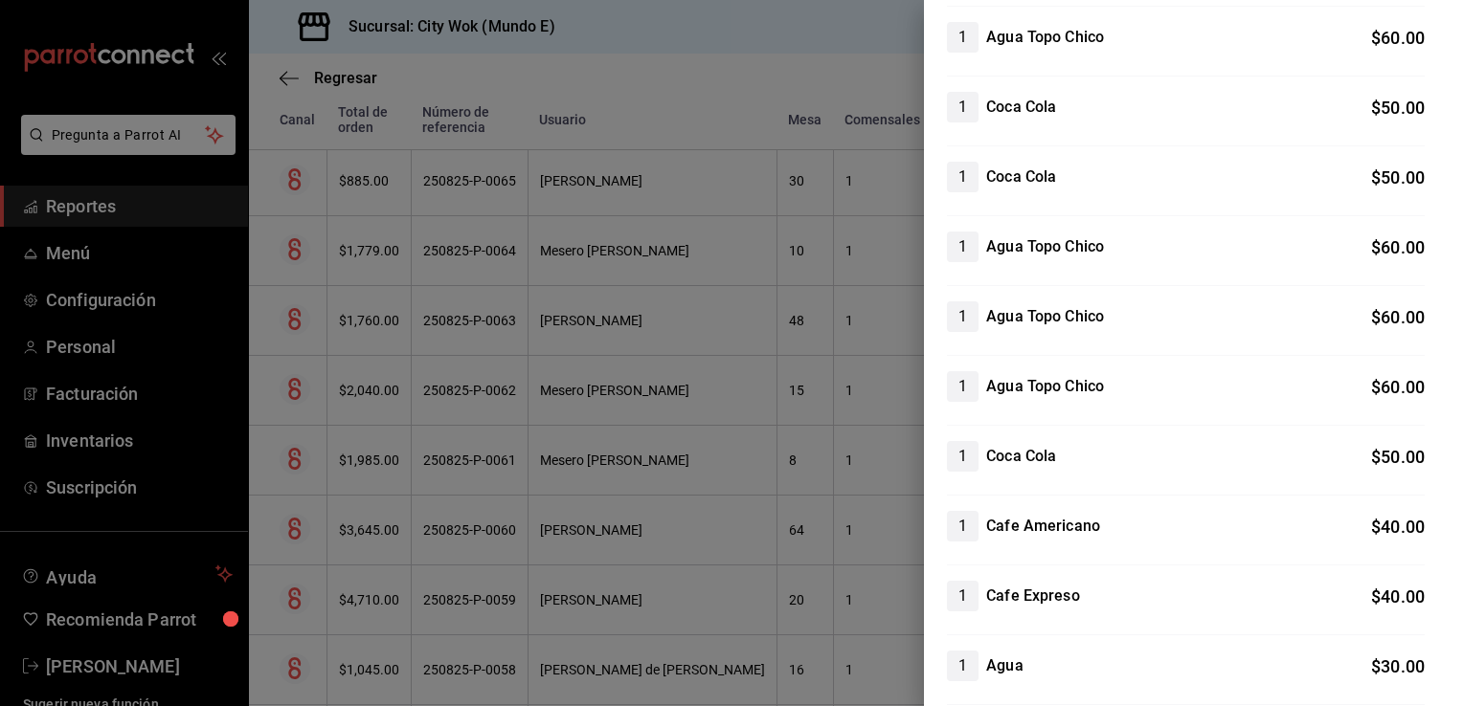
click at [875, 47] on div at bounding box center [731, 353] width 1463 height 706
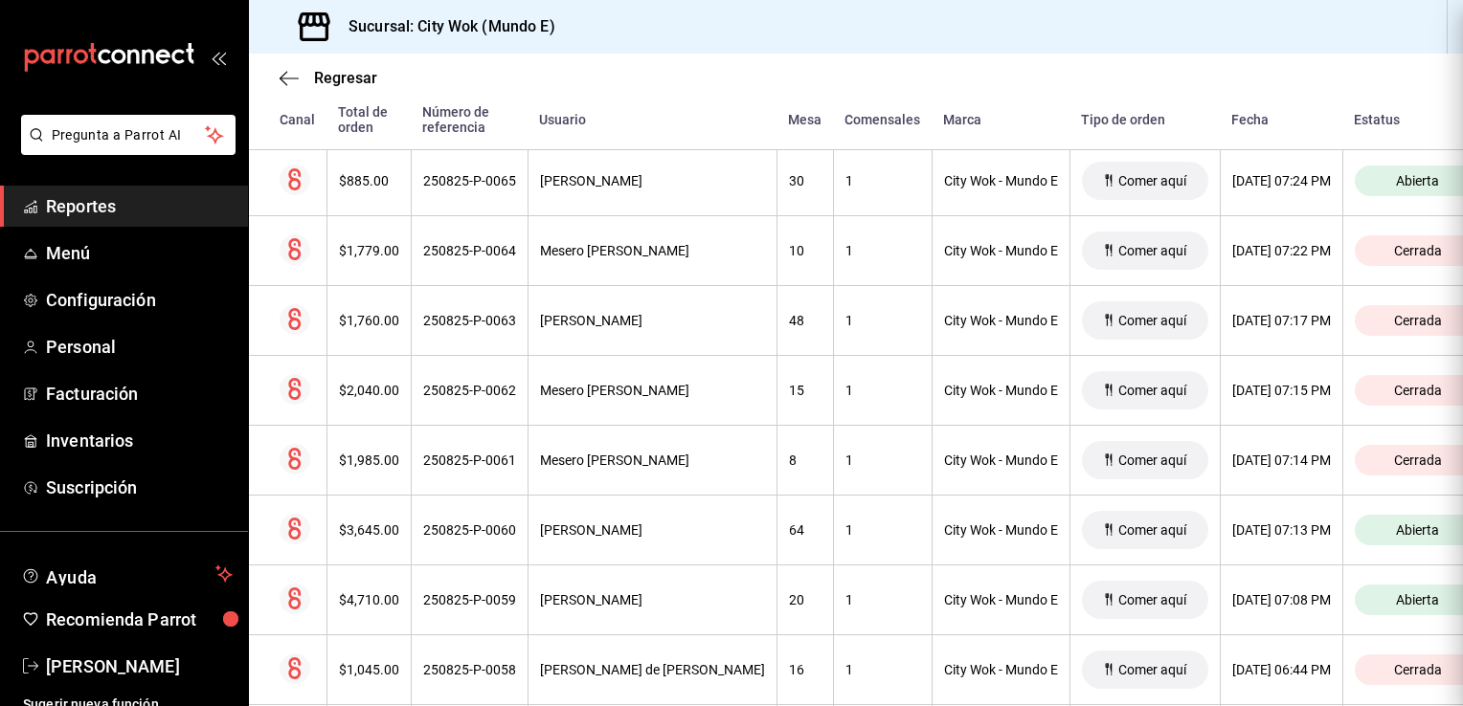
scroll to position [0, 0]
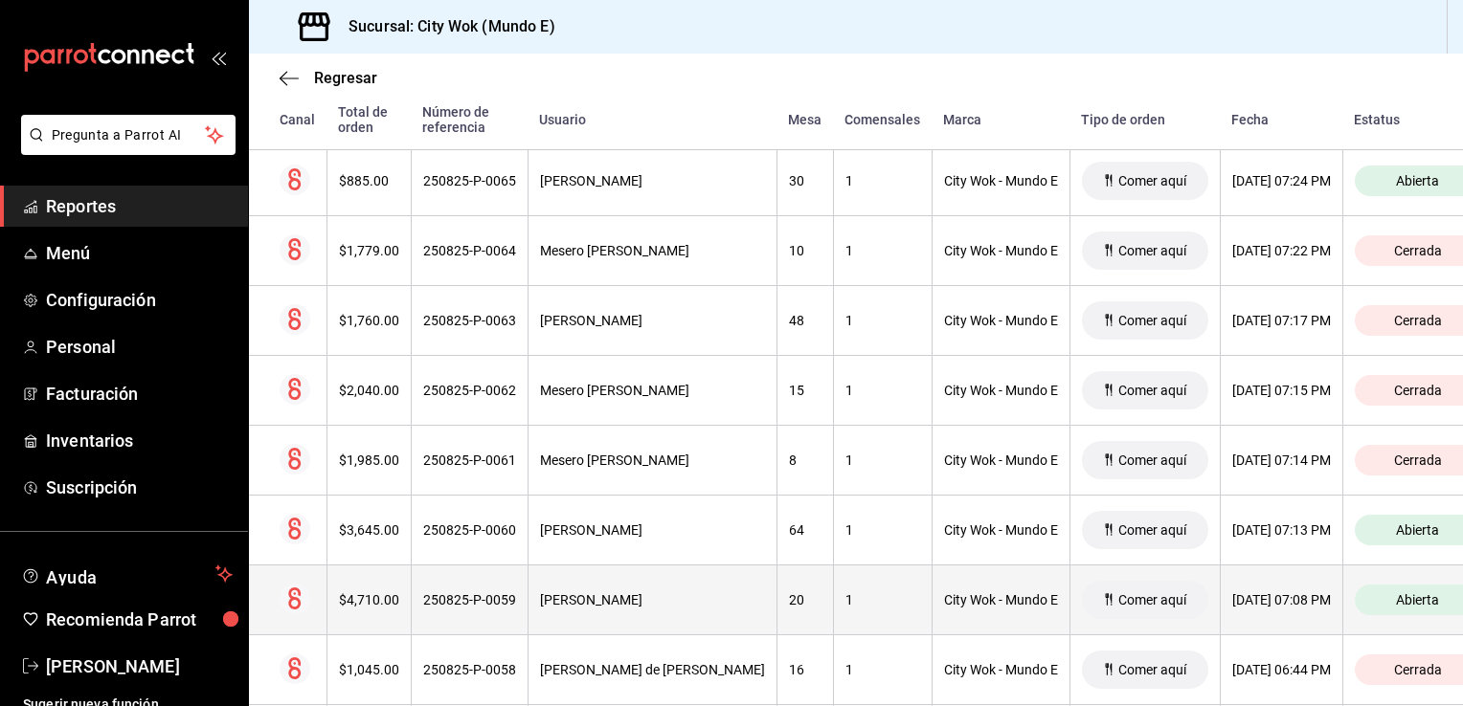
click at [845, 598] on th "1" at bounding box center [882, 601] width 99 height 70
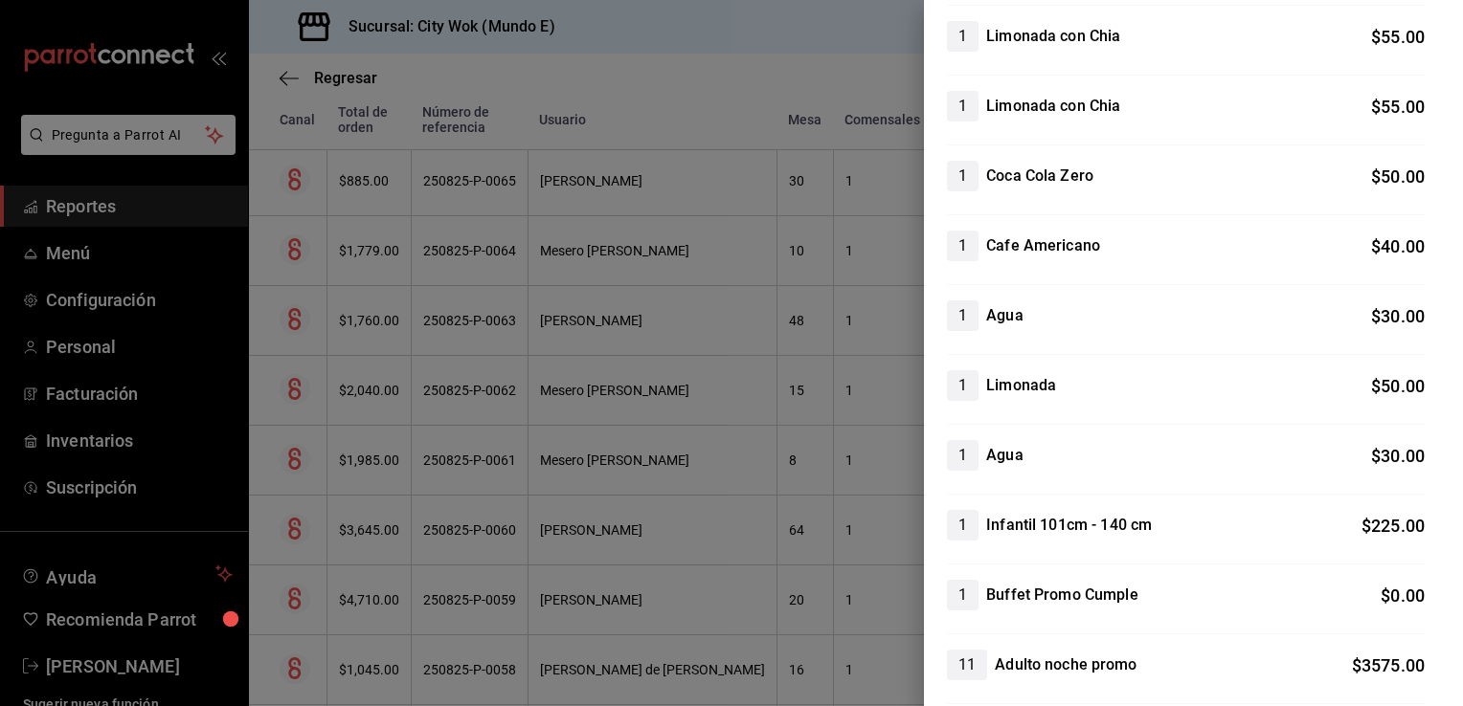
scroll to position [950, 0]
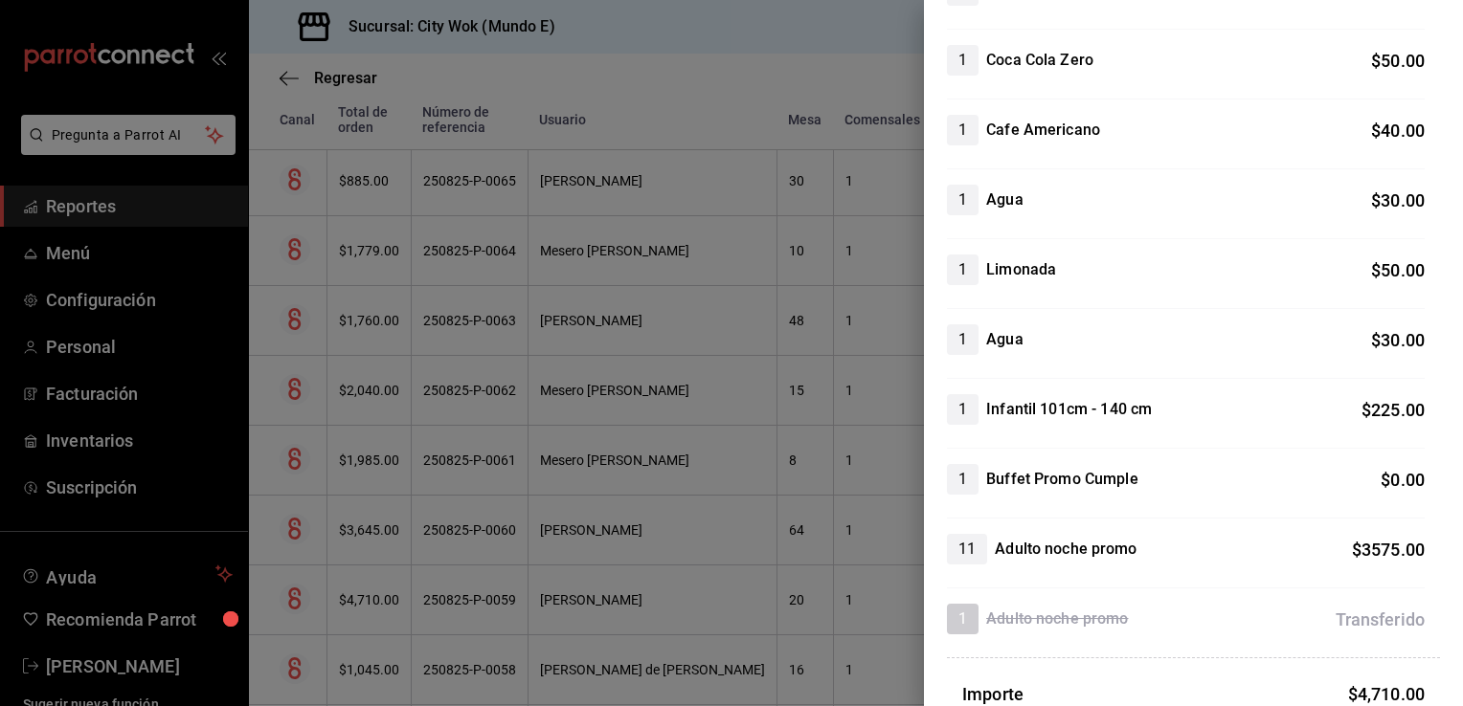
click at [630, 34] on div at bounding box center [731, 353] width 1463 height 706
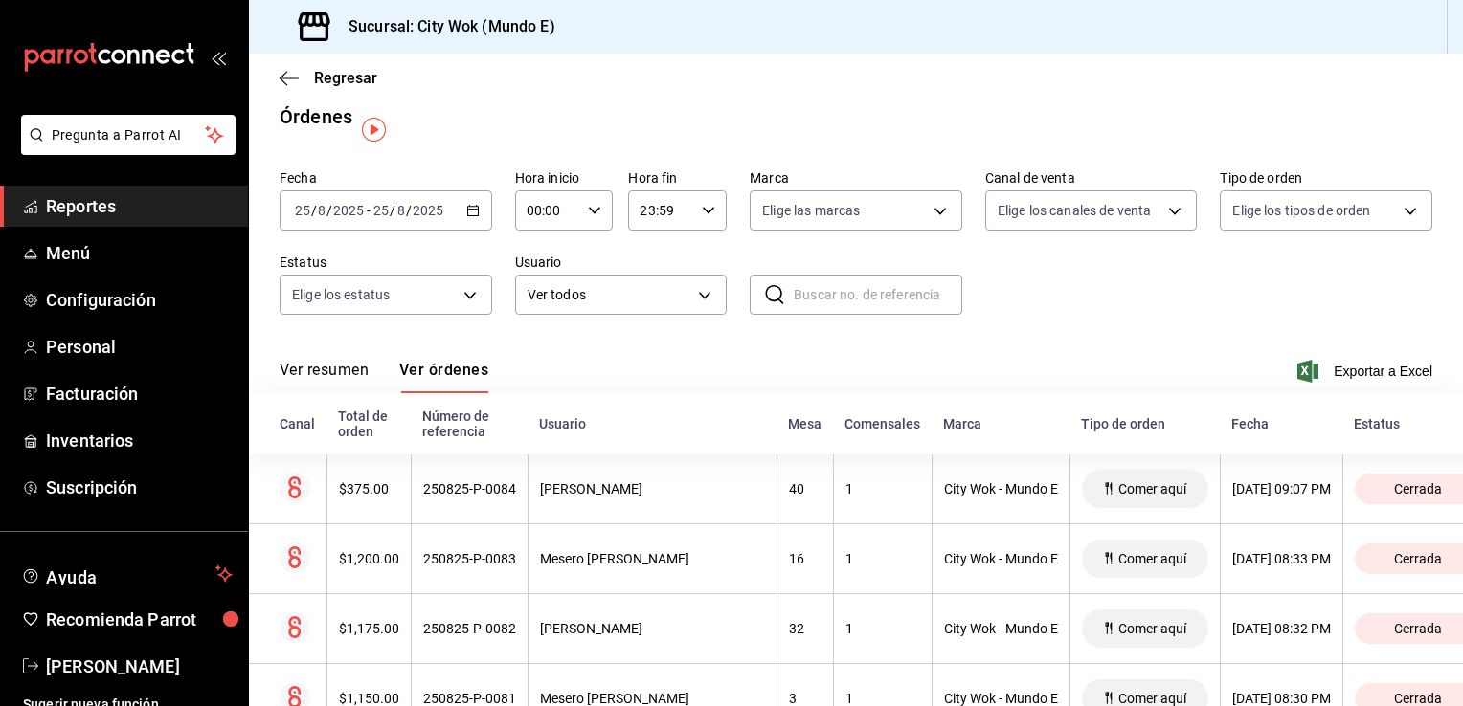
scroll to position [0, 0]
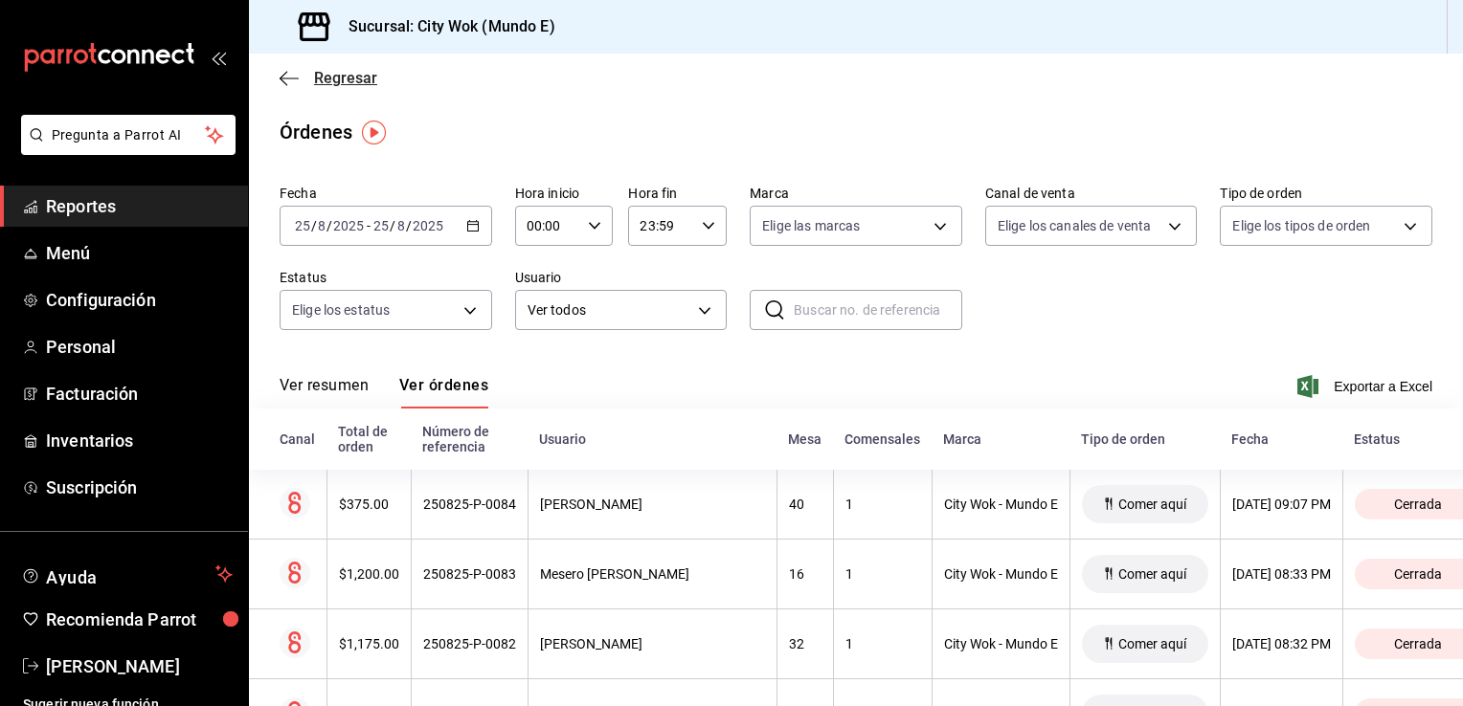
click at [296, 74] on icon "button" at bounding box center [288, 78] width 19 height 17
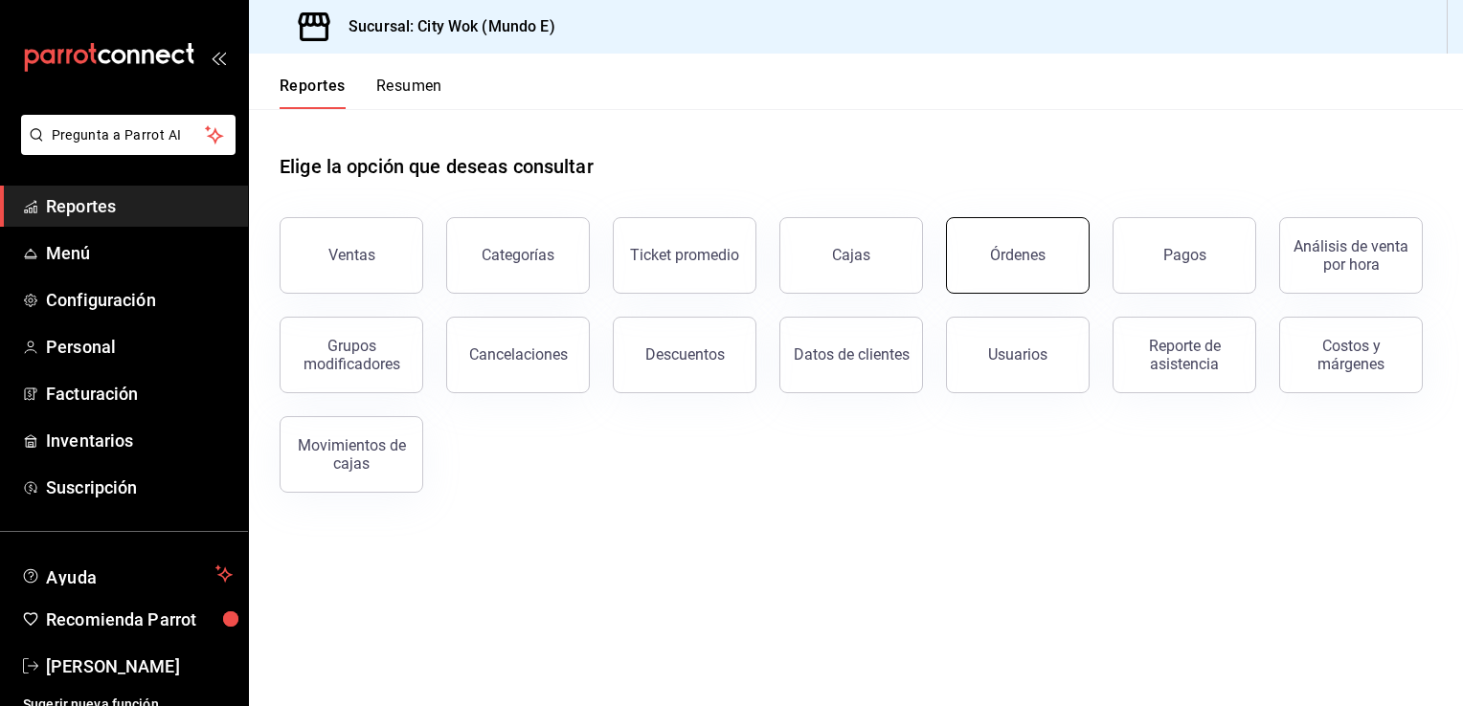
click at [1041, 271] on button "Órdenes" at bounding box center [1018, 255] width 144 height 77
